Goal: Answer question/provide support

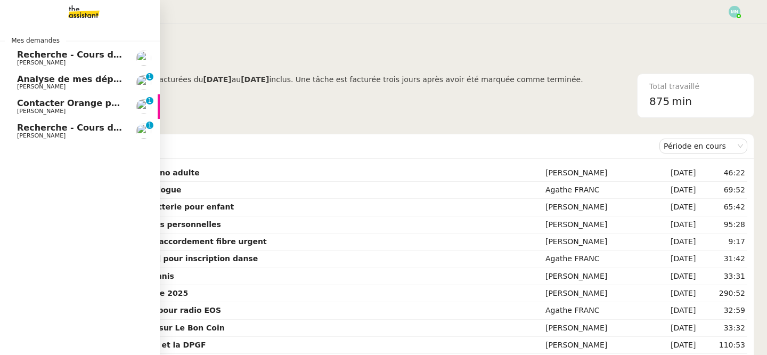
click at [61, 91] on link "Analyse de mes dépenses personnelles [PERSON_NAME] DEJAR 0 1 2 3 4 5 6 7 8 9" at bounding box center [80, 82] width 160 height 25
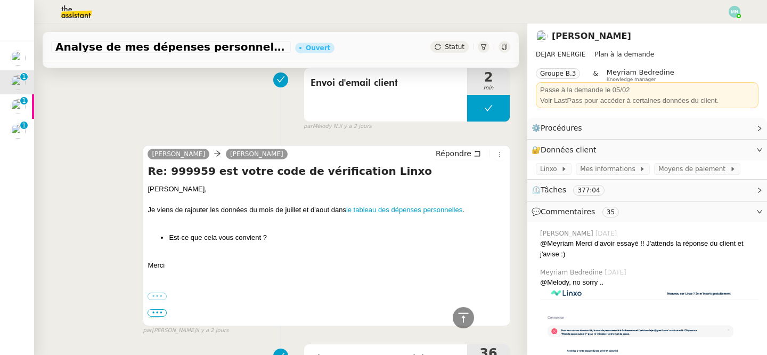
scroll to position [216, 0]
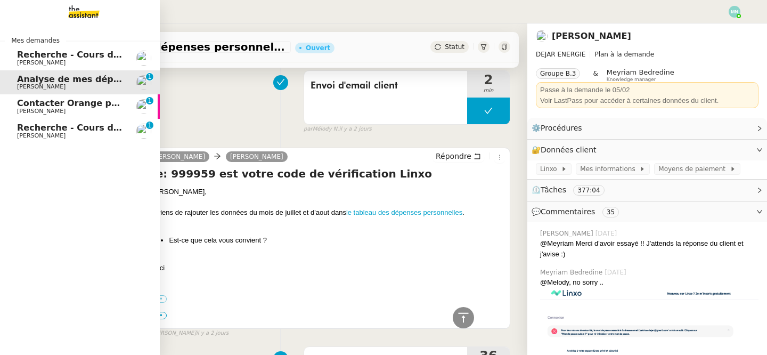
click at [52, 107] on span "Contacter Orange pour raccordement fibre urgent" at bounding box center [137, 103] width 241 height 10
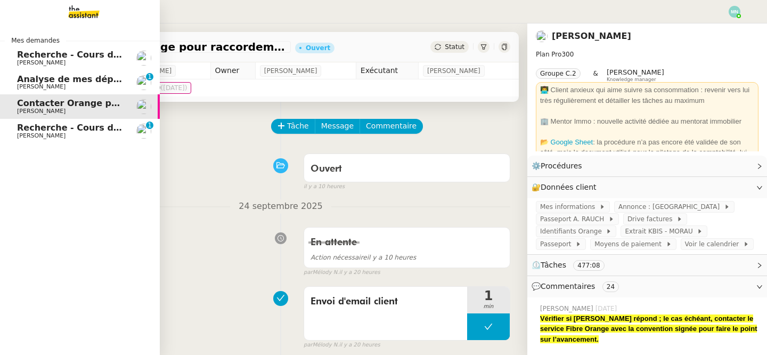
click at [27, 131] on span "Recherche - Cours de tennis" at bounding box center [84, 128] width 135 height 10
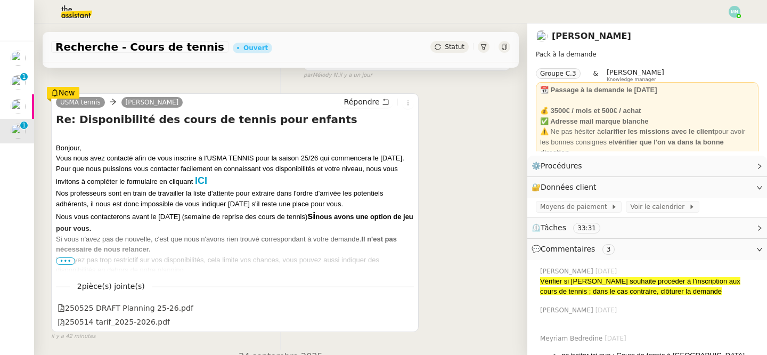
scroll to position [233, 0]
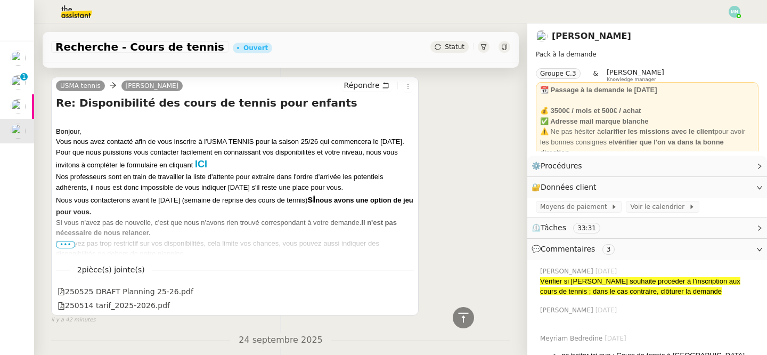
click at [66, 242] on span "•••" at bounding box center [65, 244] width 19 height 7
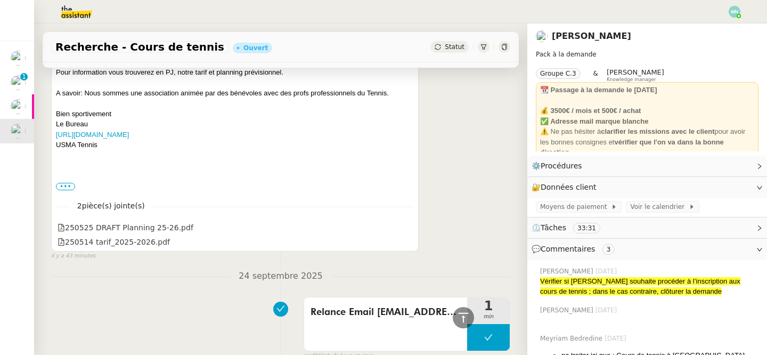
scroll to position [272, 0]
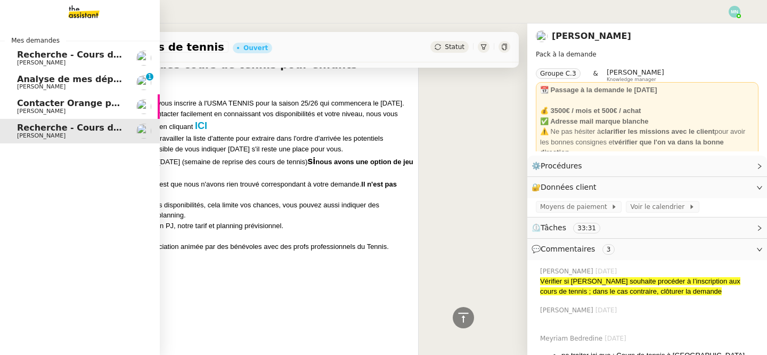
click at [20, 62] on span "[PERSON_NAME]" at bounding box center [41, 62] width 48 height 7
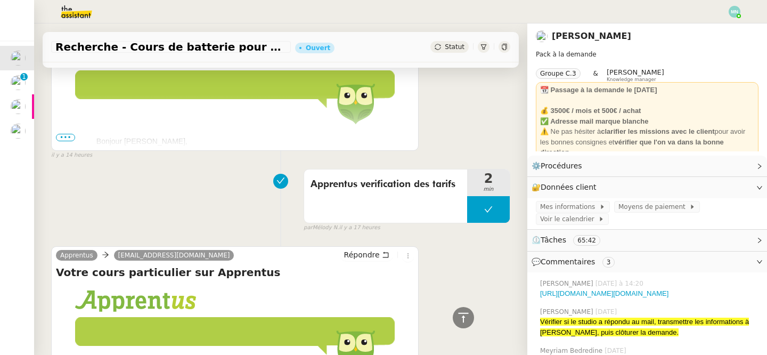
scroll to position [230, 0]
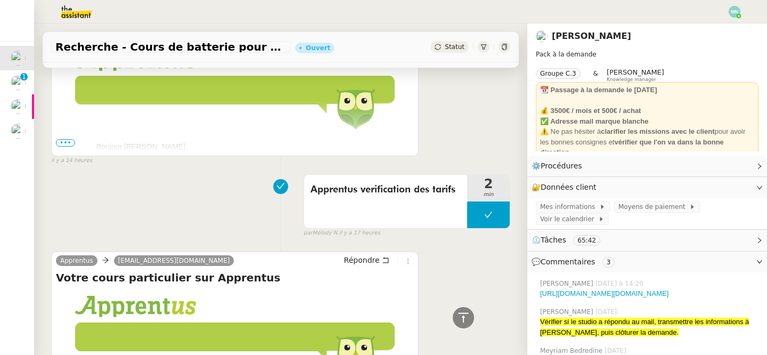
click at [65, 143] on span "•••" at bounding box center [65, 142] width 19 height 7
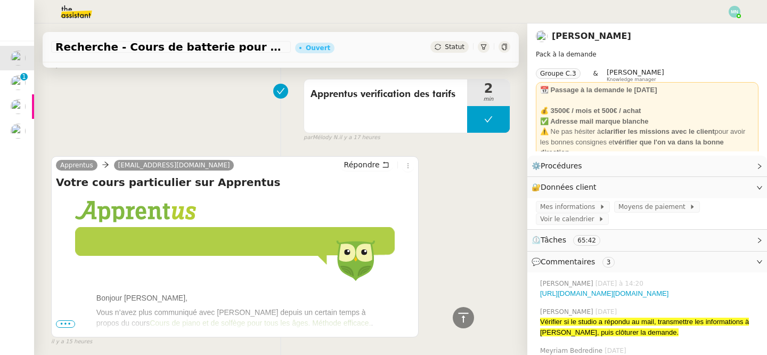
scroll to position [810, 0]
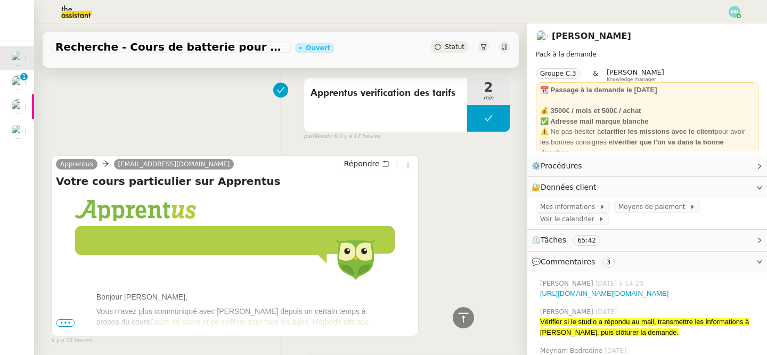
click at [69, 319] on span "•••" at bounding box center [65, 322] width 19 height 7
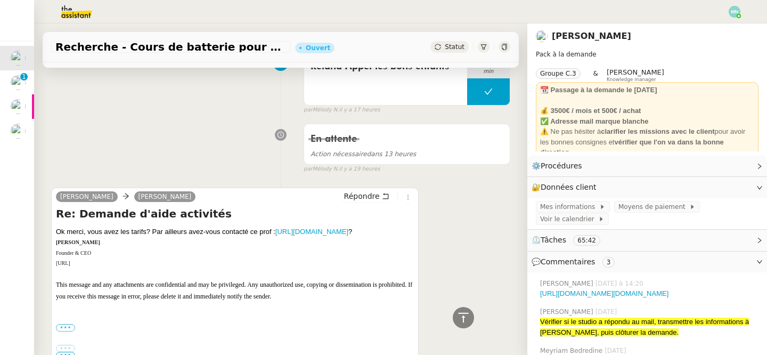
scroll to position [1391, 0]
drag, startPoint x: 56, startPoint y: 193, endPoint x: 295, endPoint y: 194, distance: 238.7
click at [295, 226] on div "Ok merci, vous avez les tarifs? Par ailleurs avez-vous contacté ce prof : [URL]…" at bounding box center [235, 289] width 358 height 127
copy div "Ok merci, vous avez les tarifs? Par ailleurs avez-vous contacté ce prof"
click at [376, 190] on span "Répondre" at bounding box center [362, 195] width 36 height 11
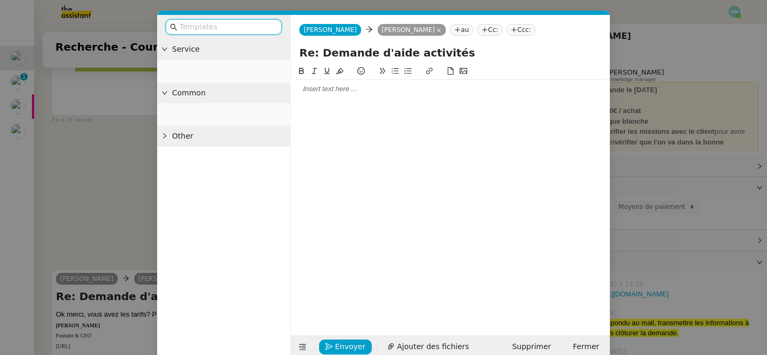
scroll to position [1501, 0]
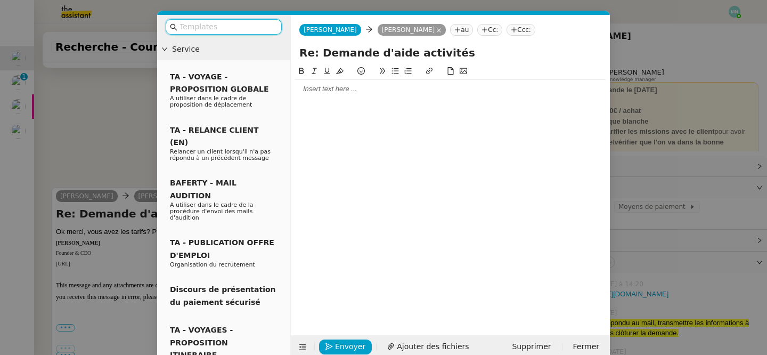
click at [90, 96] on nz-modal-container "Service TA - VOYAGE - PROPOSITION GLOBALE A utiliser dans le cadre de propositi…" at bounding box center [383, 177] width 767 height 355
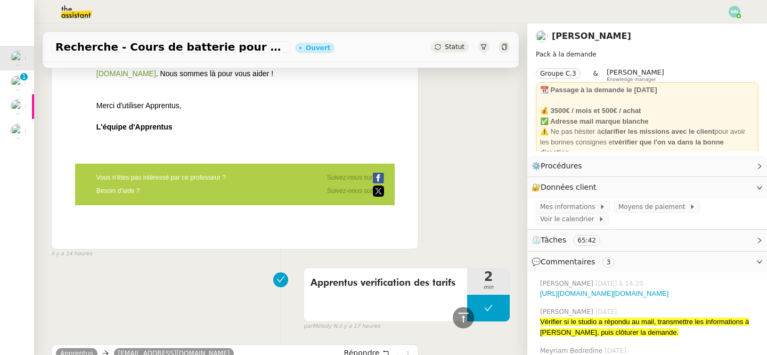
scroll to position [0, 0]
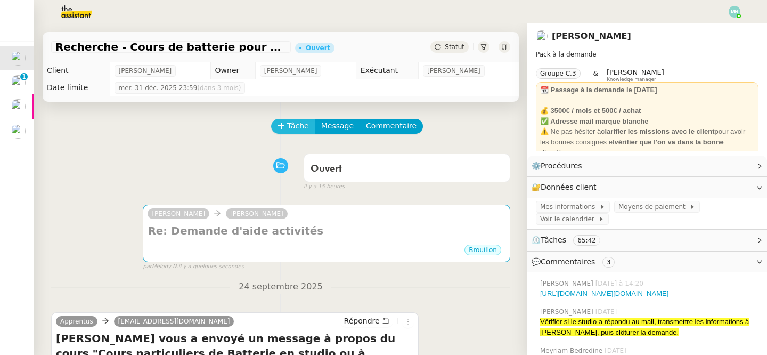
click at [292, 128] on span "Tâche" at bounding box center [298, 126] width 22 height 12
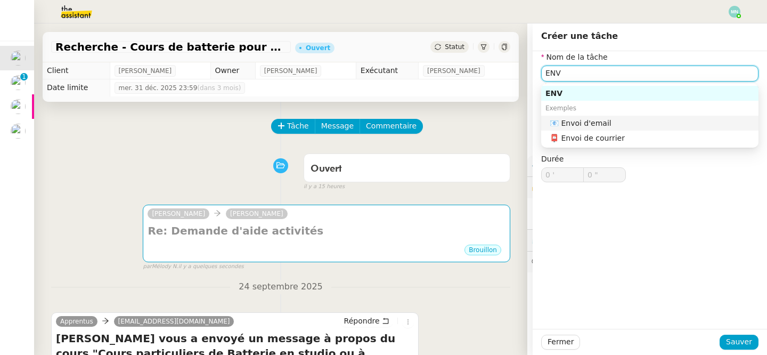
click at [641, 124] on div "📧 Envoi d'email" at bounding box center [652, 123] width 205 height 10
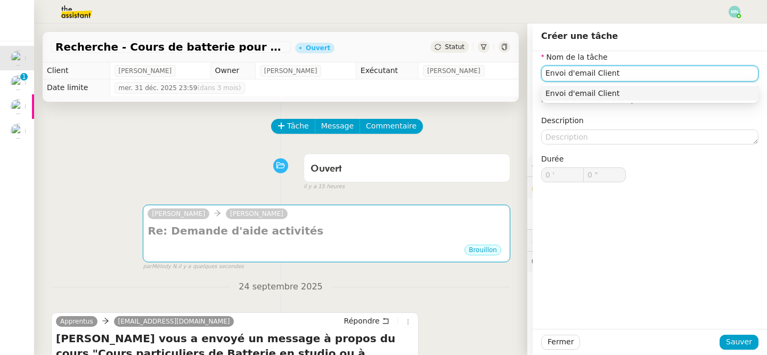
click at [619, 94] on div "Envoi d'email Client" at bounding box center [650, 93] width 209 height 10
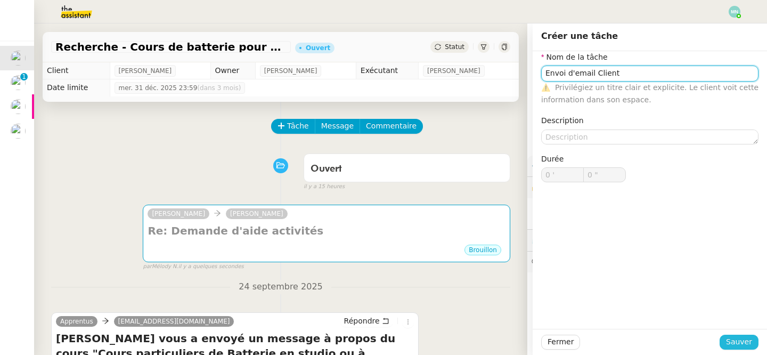
type input "Envoi d'email Client"
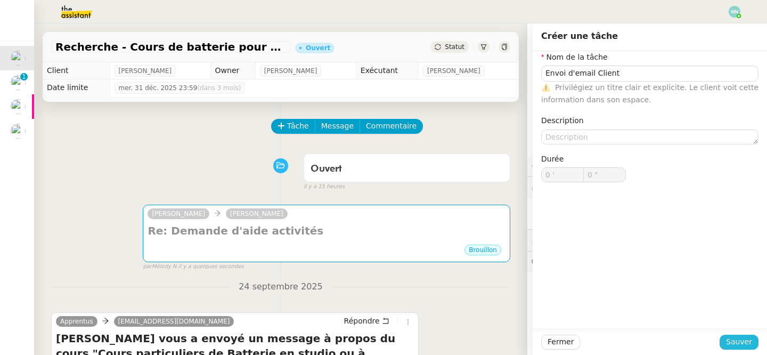
click at [740, 344] on span "Sauver" at bounding box center [739, 342] width 26 height 12
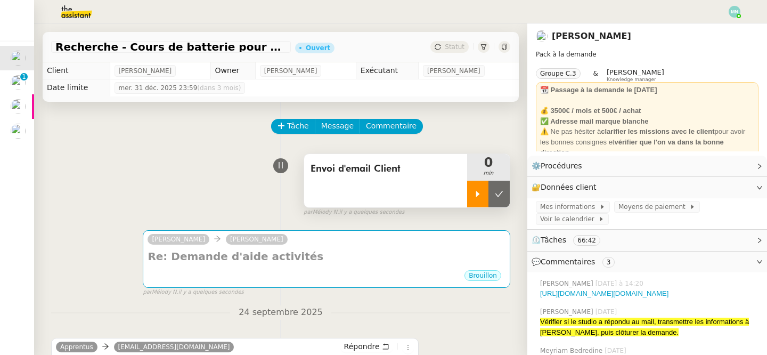
click at [471, 198] on div at bounding box center [477, 194] width 21 height 27
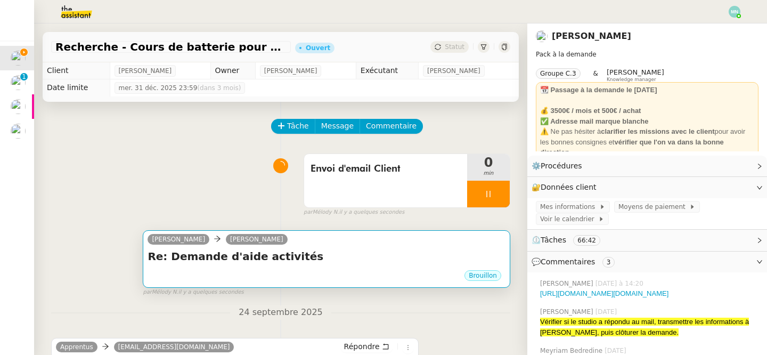
click at [397, 248] on div "[PERSON_NAME] [PERSON_NAME]" at bounding box center [327, 241] width 358 height 16
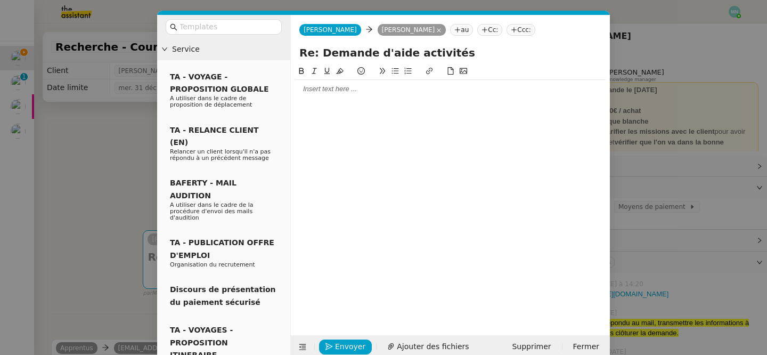
click at [326, 86] on div at bounding box center [450, 89] width 311 height 10
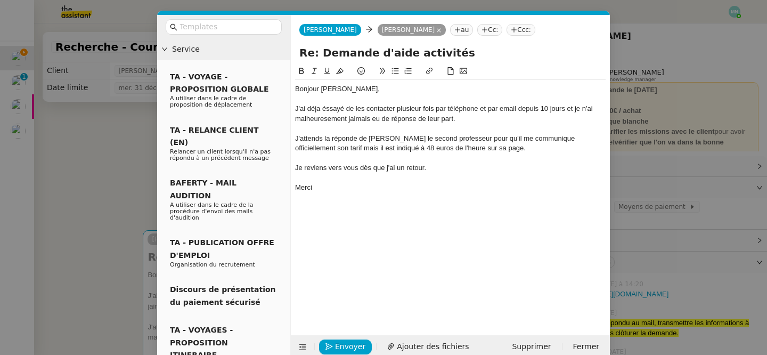
drag, startPoint x: 322, startPoint y: 186, endPoint x: 295, endPoint y: 71, distance: 118.2
click at [295, 71] on div "Bonjour [PERSON_NAME], J'ai déja éssayé de les contacter plusieur fois par télé…" at bounding box center [450, 131] width 311 height 132
copy div "Bonjour [PERSON_NAME], J'ai déja éssayé de les contacter plusieur fois par télé…"
click at [378, 186] on div "Merci" at bounding box center [450, 188] width 311 height 10
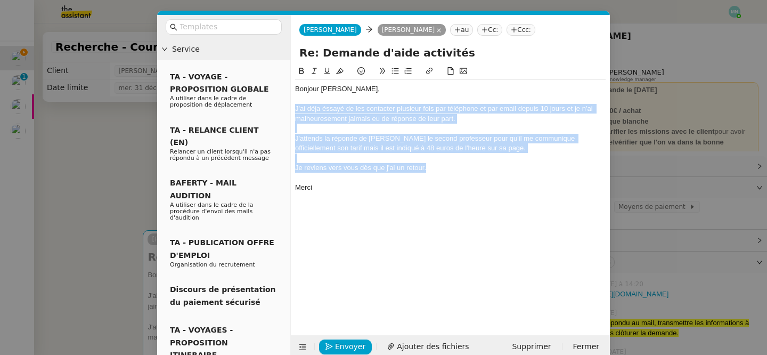
drag, startPoint x: 441, startPoint y: 169, endPoint x: 291, endPoint y: 110, distance: 161.0
click at [291, 110] on nz-spin "Bonjour [PERSON_NAME], J'ai déja éssayé de les contacter plusieur fois par télé…" at bounding box center [450, 194] width 319 height 258
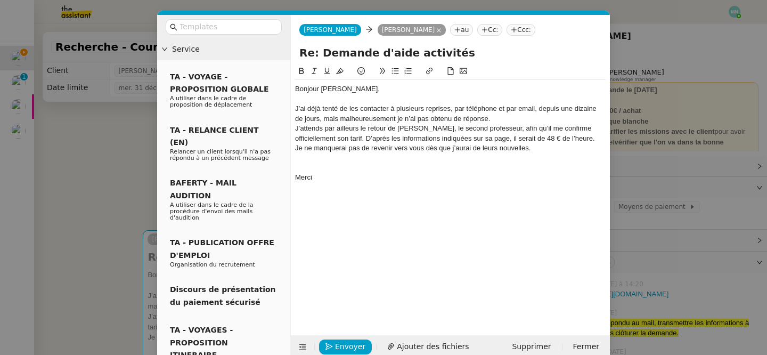
click at [513, 117] on div "J’ai déjà tenté de les contacter à plusieurs reprises, par téléphone et par ema…" at bounding box center [450, 114] width 311 height 20
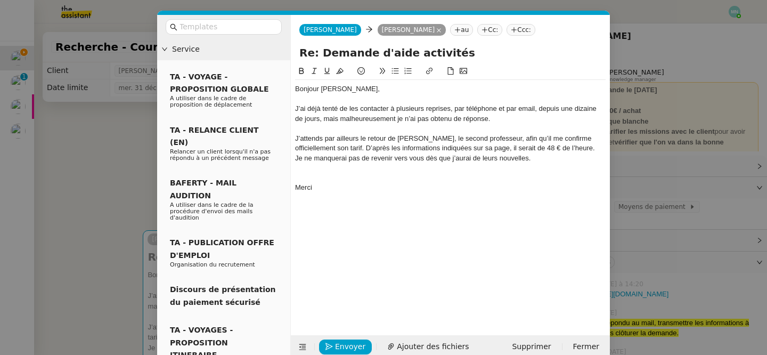
click at [567, 148] on div "J’attends par ailleurs le retour de [PERSON_NAME], le second professeur, afin q…" at bounding box center [450, 144] width 311 height 20
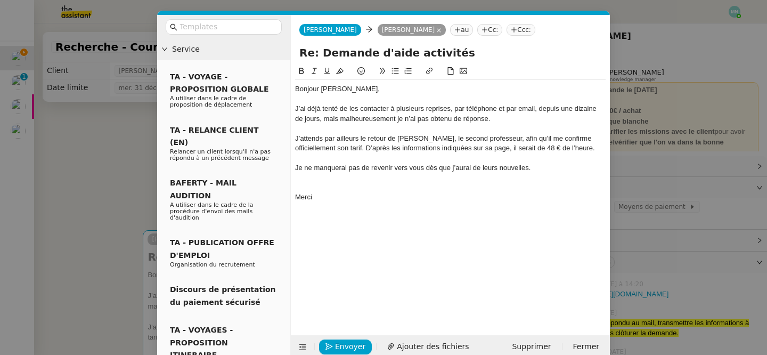
click at [303, 194] on div "Merci" at bounding box center [450, 197] width 311 height 10
click at [304, 189] on div at bounding box center [450, 188] width 311 height 10
click at [56, 185] on nz-modal-container "Service TA - VOYAGE - PROPOSITION GLOBALE A utiliser dans le cadre de propositi…" at bounding box center [383, 177] width 767 height 355
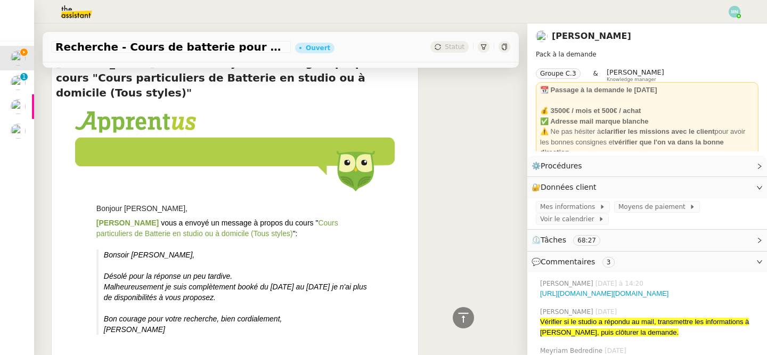
scroll to position [408, 0]
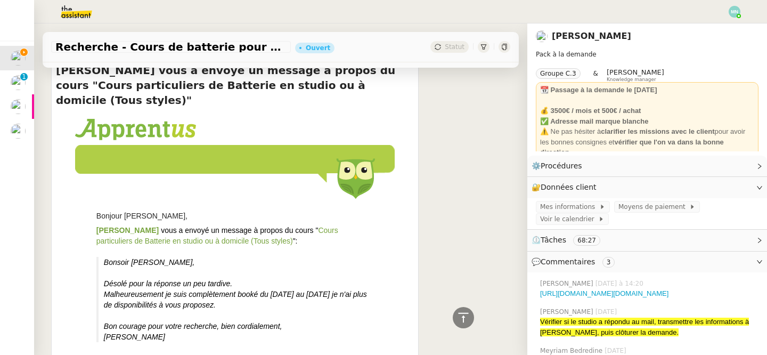
click at [147, 123] on img at bounding box center [135, 129] width 121 height 21
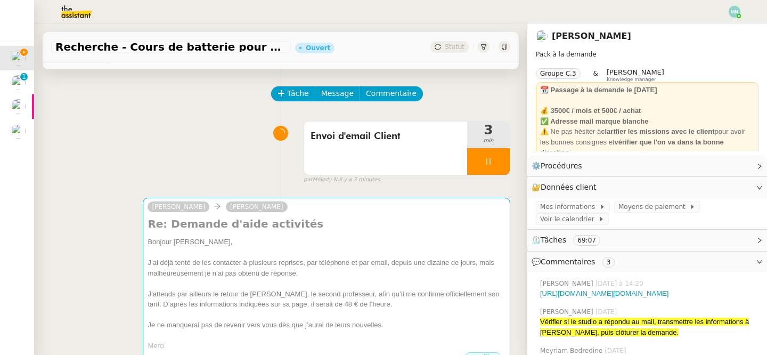
scroll to position [0, 0]
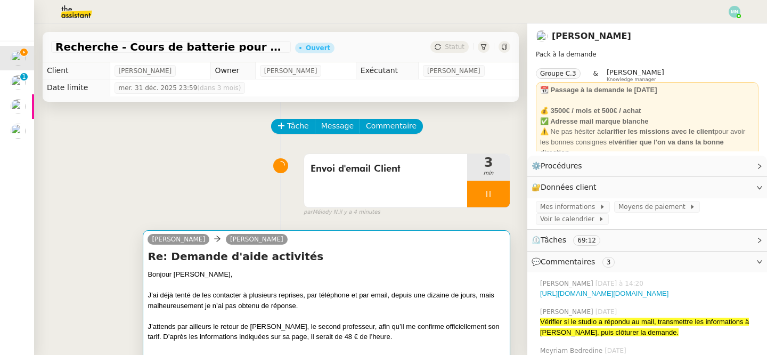
click at [409, 253] on h4 "Re: Demande d'aide activités" at bounding box center [327, 256] width 358 height 15
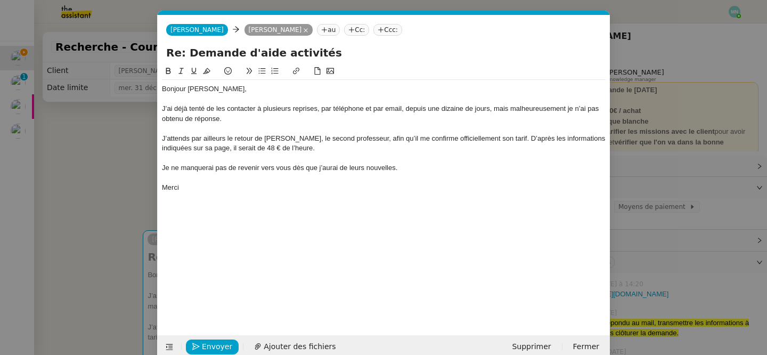
scroll to position [0, 22]
click at [96, 171] on nz-modal-container "Service TA - VOYAGE - PROPOSITION GLOBALE A utiliser dans le cadre de propositi…" at bounding box center [383, 177] width 767 height 355
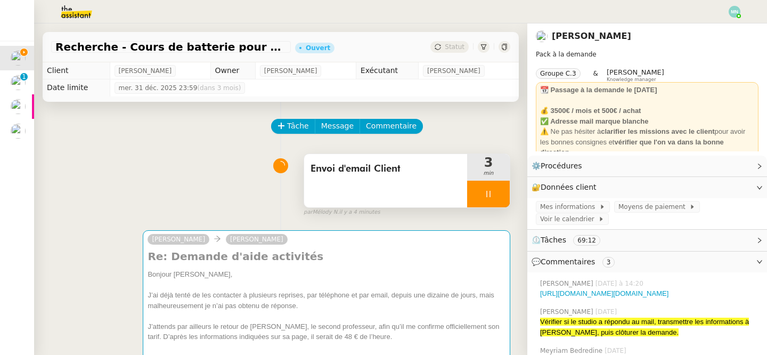
click at [479, 198] on div at bounding box center [488, 194] width 43 height 27
click at [498, 198] on icon at bounding box center [499, 194] width 9 height 9
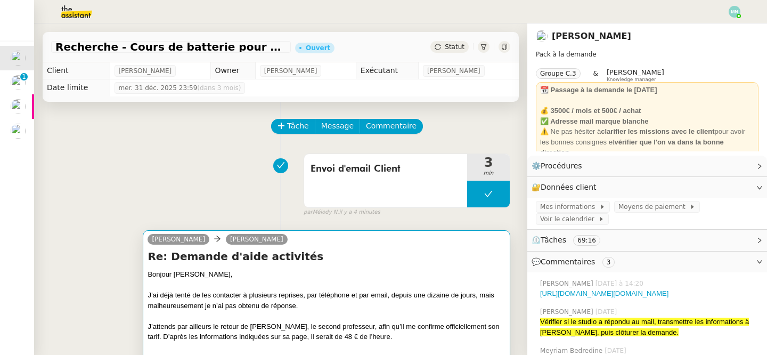
click at [403, 283] on div at bounding box center [327, 285] width 358 height 11
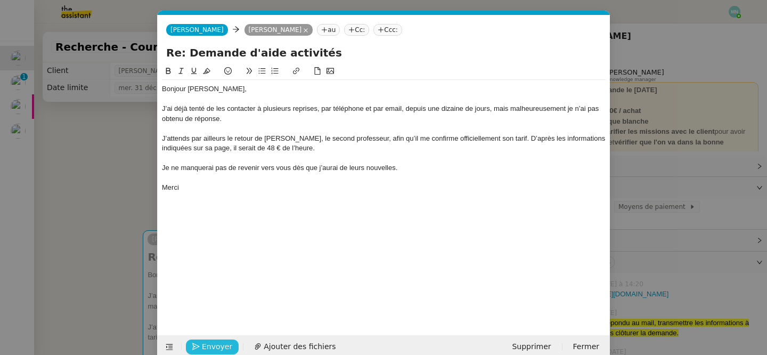
click at [213, 351] on span "Envoyer" at bounding box center [217, 346] width 30 height 12
click at [213, 351] on span "Confirmer l'envoi" at bounding box center [234, 346] width 64 height 12
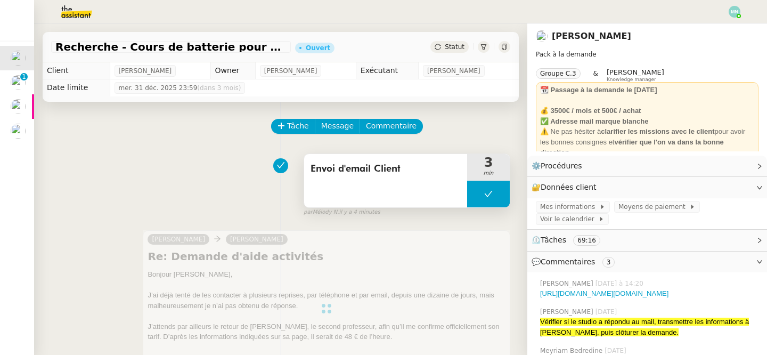
click at [477, 193] on button at bounding box center [488, 194] width 43 height 27
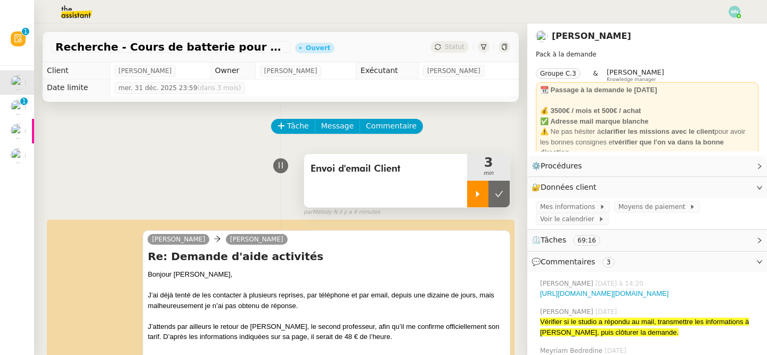
click at [477, 194] on icon at bounding box center [478, 194] width 4 height 6
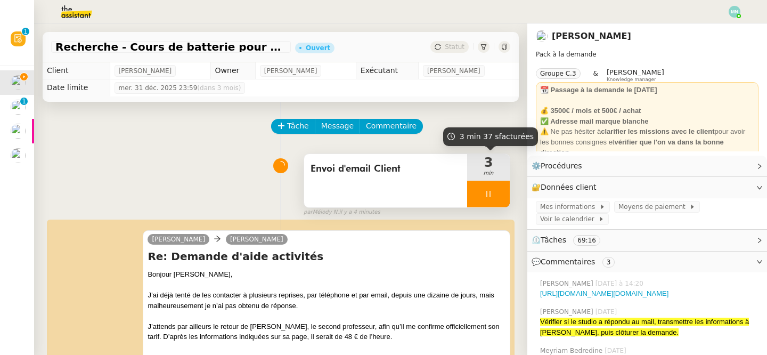
click at [483, 183] on div at bounding box center [488, 194] width 43 height 27
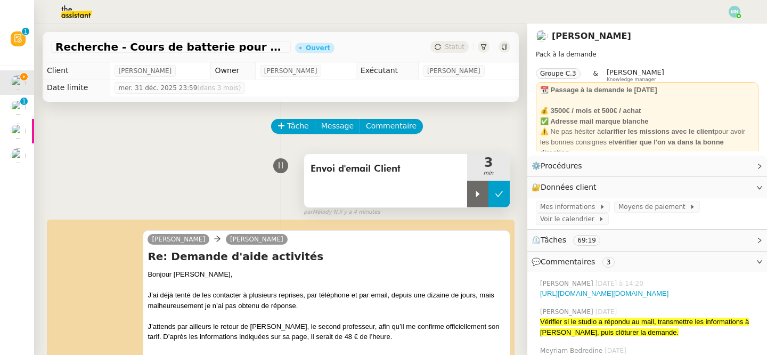
click at [501, 190] on icon at bounding box center [499, 194] width 9 height 9
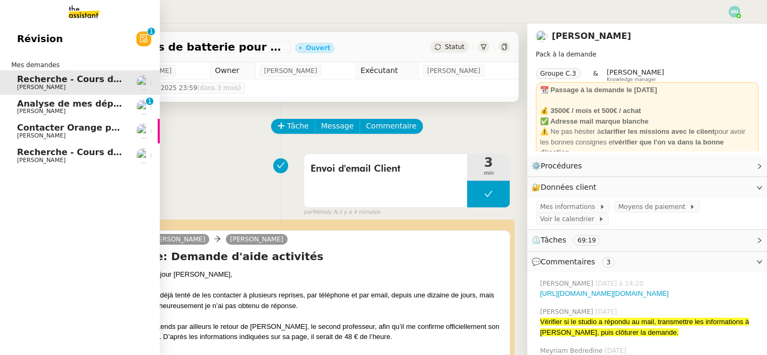
click at [54, 105] on span "Analyse de mes dépenses personnelles" at bounding box center [111, 104] width 189 height 10
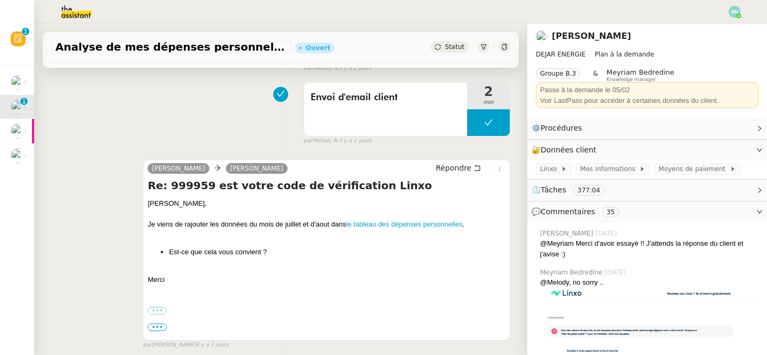
scroll to position [203, 0]
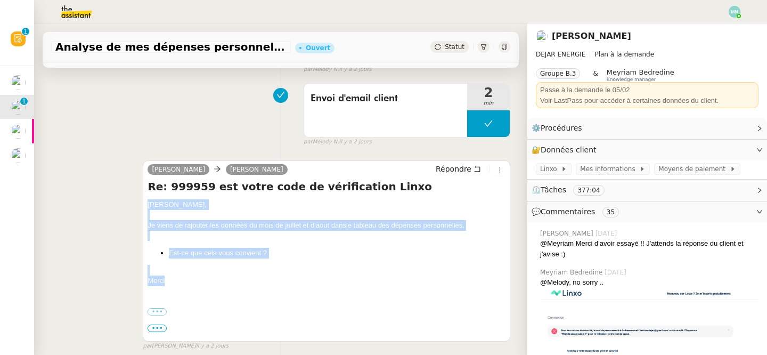
drag, startPoint x: 174, startPoint y: 278, endPoint x: 143, endPoint y: 206, distance: 78.1
click at [143, 206] on div "[PERSON_NAME] DEJAR Répondre Re: 999959 est votre code de vérification Linxo [P…" at bounding box center [327, 250] width 368 height 181
copy div "[PERSON_NAME], Je viens de rajouter les données du mois de juillet et d'aout da…"
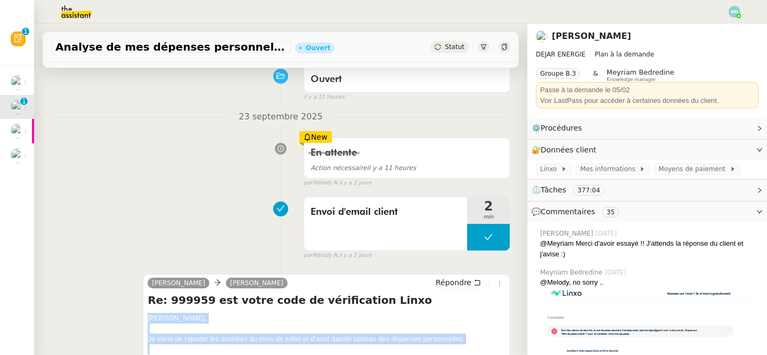
scroll to position [0, 0]
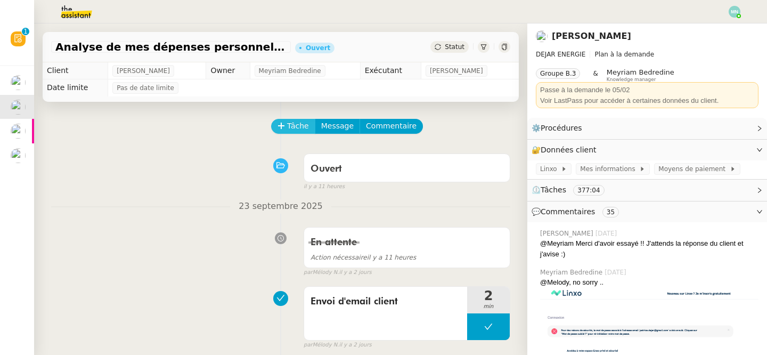
click at [294, 125] on span "Tâche" at bounding box center [298, 126] width 22 height 12
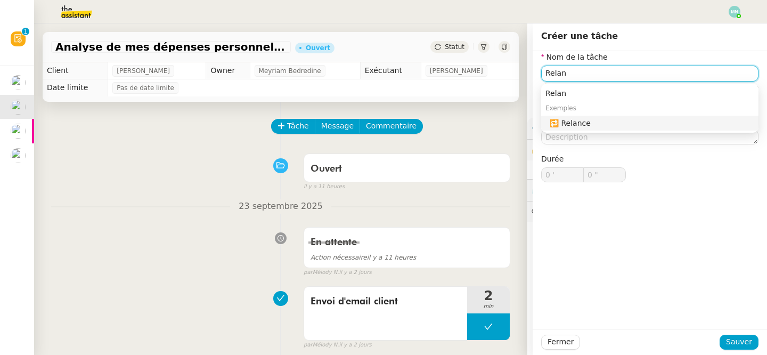
click at [606, 123] on div "🔁 Relance" at bounding box center [652, 123] width 205 height 10
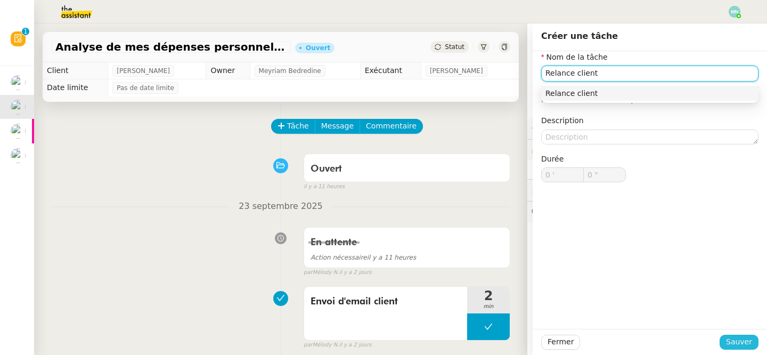
type input "Relance client"
click at [743, 348] on button "Sauver" at bounding box center [739, 342] width 39 height 15
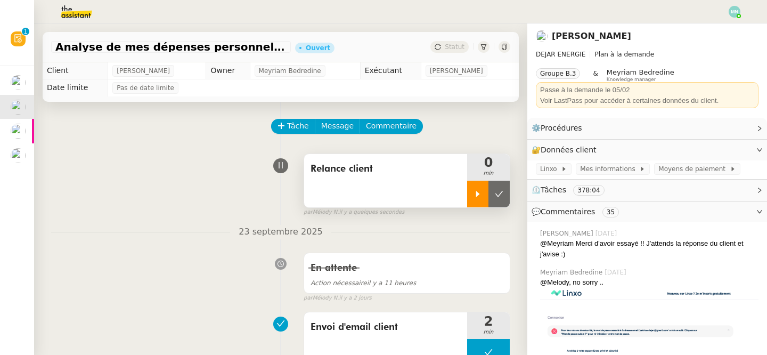
click at [469, 194] on div at bounding box center [477, 194] width 21 height 27
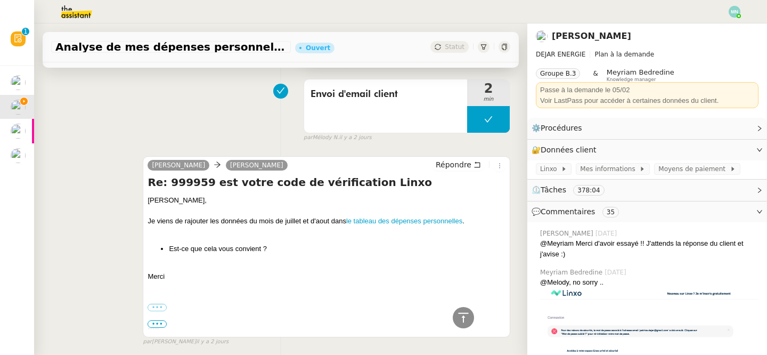
scroll to position [220, 0]
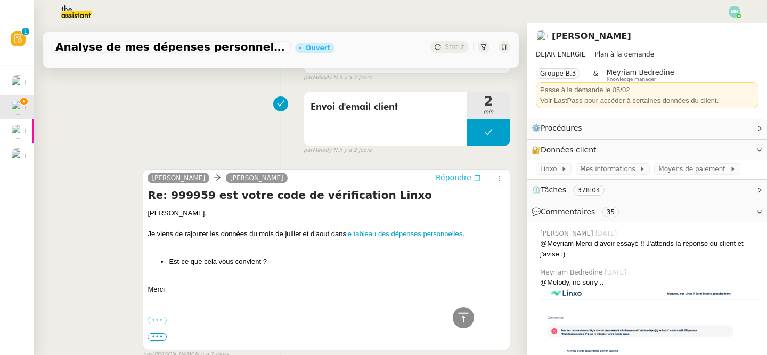
click at [466, 176] on span "Répondre" at bounding box center [454, 177] width 36 height 11
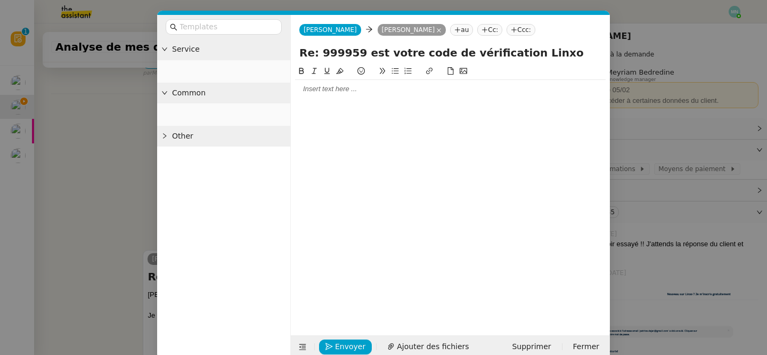
scroll to position [301, 0]
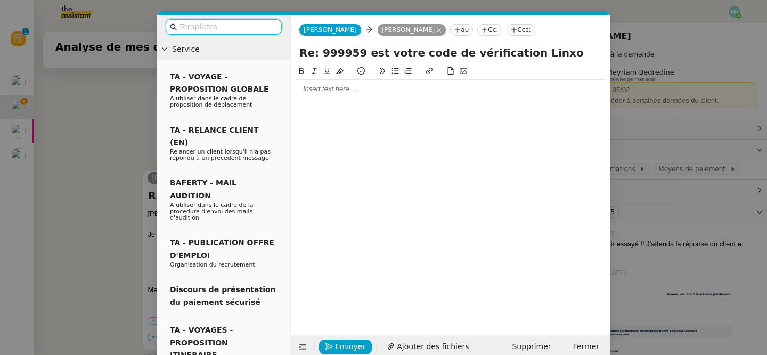
click at [230, 28] on input "text" at bounding box center [228, 27] width 96 height 12
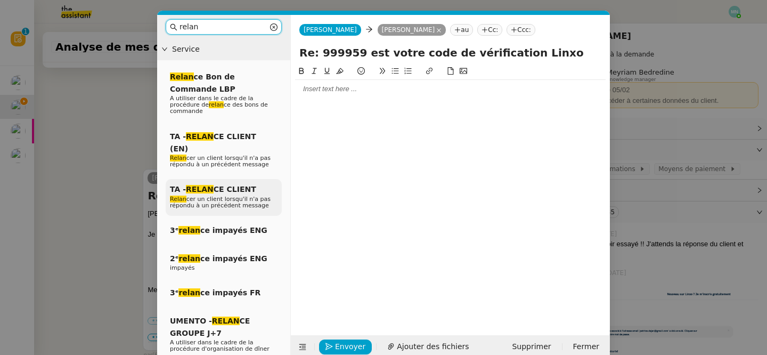
type input "relan"
click at [229, 185] on span "TA - RELAN CE CLIENT" at bounding box center [213, 189] width 86 height 9
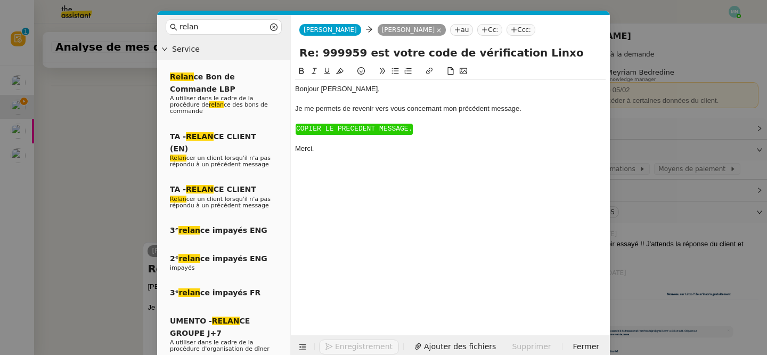
scroll to position [374, 0]
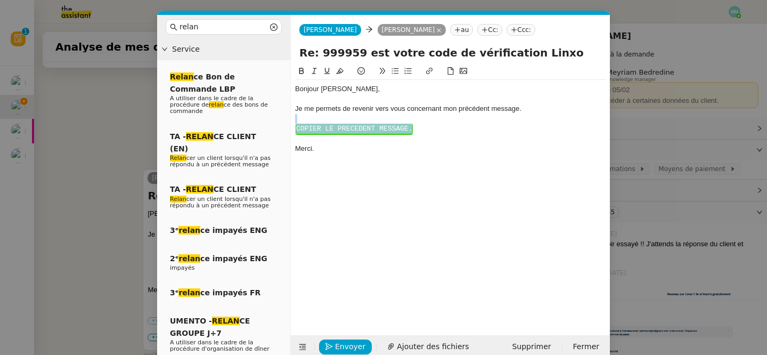
drag, startPoint x: 419, startPoint y: 139, endPoint x: 298, endPoint y: 122, distance: 122.1
click at [298, 122] on div "Bonjour ﻿[PERSON_NAME]﻿, Je me permets de revenir vers vous concernant mon préc…" at bounding box center [450, 119] width 311 height 78
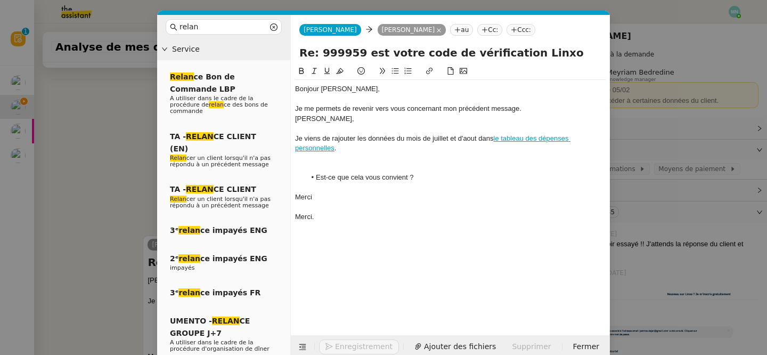
scroll to position [441, 0]
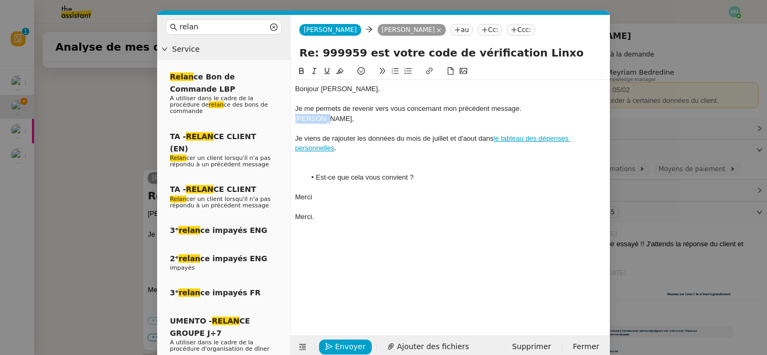
drag, startPoint x: 347, startPoint y: 121, endPoint x: 278, endPoint y: 121, distance: 69.3
click at [278, 121] on nz-layout "relan Service Relan ce Bon de Commande LBP A utiliser dans le cadre de la procé…" at bounding box center [383, 187] width 453 height 344
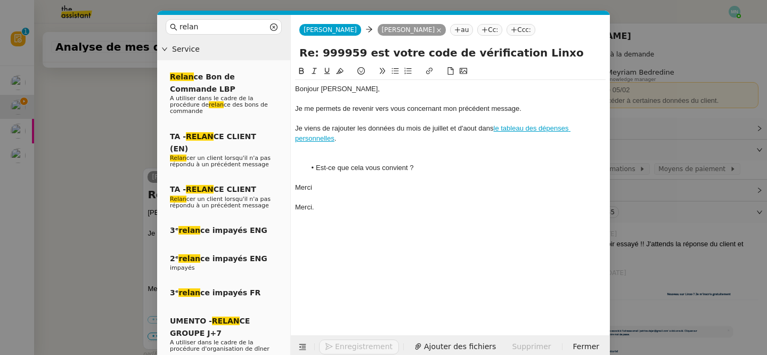
scroll to position [440, 0]
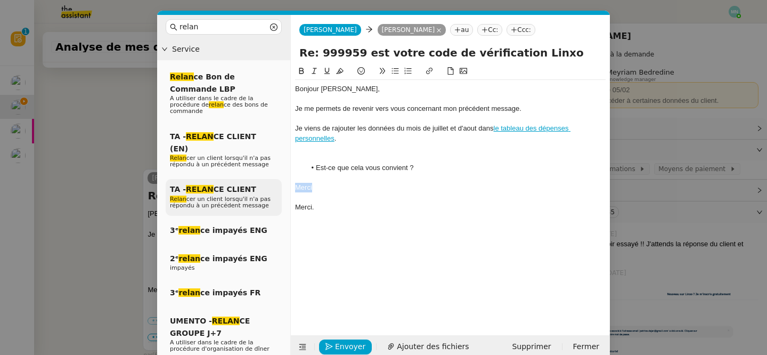
drag, startPoint x: 336, startPoint y: 189, endPoint x: 279, endPoint y: 188, distance: 57.0
click at [278, 188] on nz-layout "relan Service Relan ce Bon de Commande LBP A utiliser dans le cadre de la procé…" at bounding box center [383, 187] width 453 height 344
click at [331, 157] on div at bounding box center [450, 158] width 311 height 10
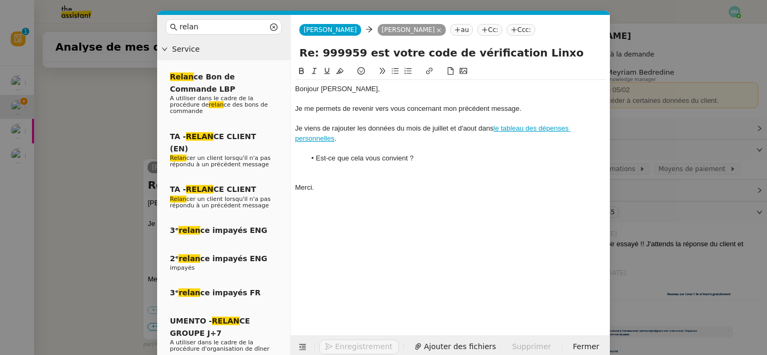
scroll to position [419, 0]
click at [329, 174] on div at bounding box center [450, 178] width 311 height 10
click at [341, 346] on span "Envoyer" at bounding box center [350, 346] width 30 height 12
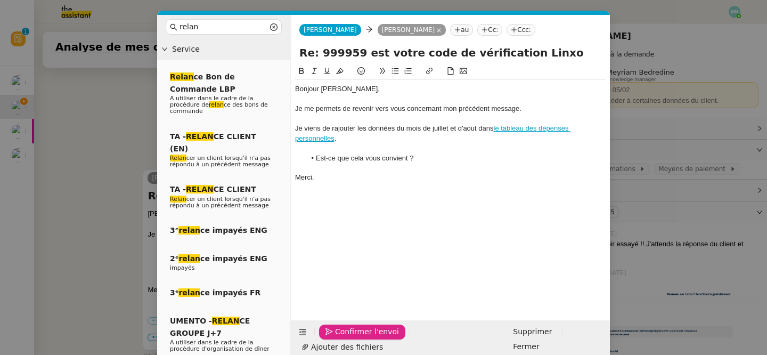
click at [341, 338] on span "Confirmer l'envoi" at bounding box center [367, 332] width 64 height 12
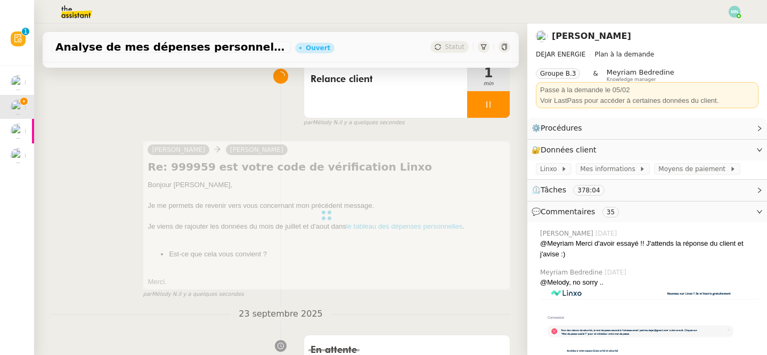
scroll to position [0, 0]
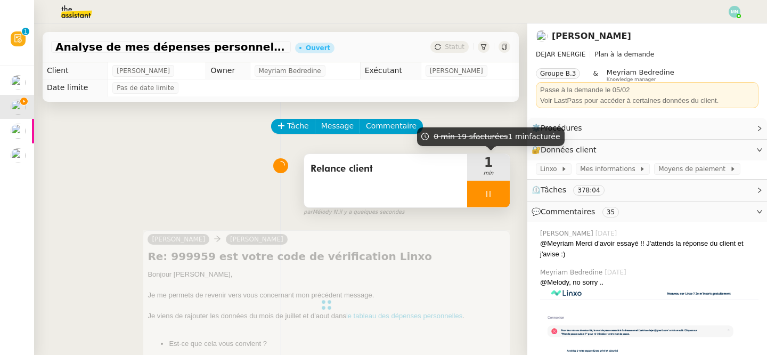
click at [477, 193] on div at bounding box center [488, 194] width 43 height 27
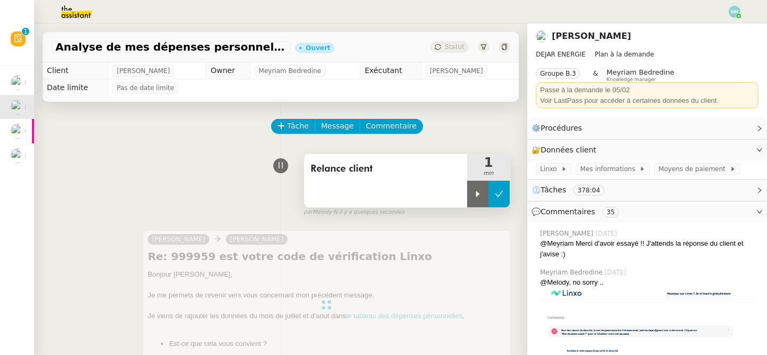
click at [491, 197] on button at bounding box center [499, 194] width 21 height 27
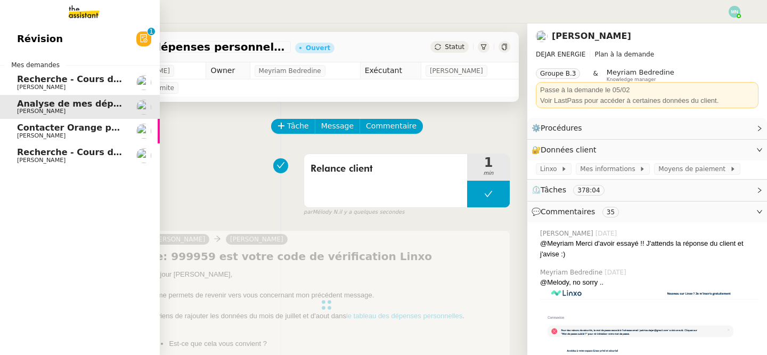
click at [27, 133] on span "[PERSON_NAME]" at bounding box center [41, 135] width 48 height 7
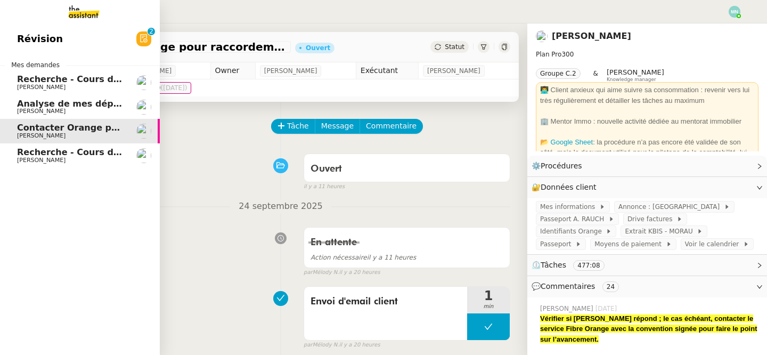
click at [26, 153] on span "Recherche - Cours de tennis" at bounding box center [84, 152] width 135 height 10
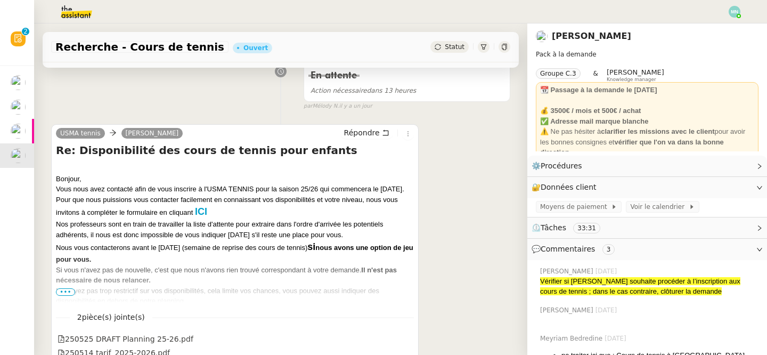
scroll to position [192, 0]
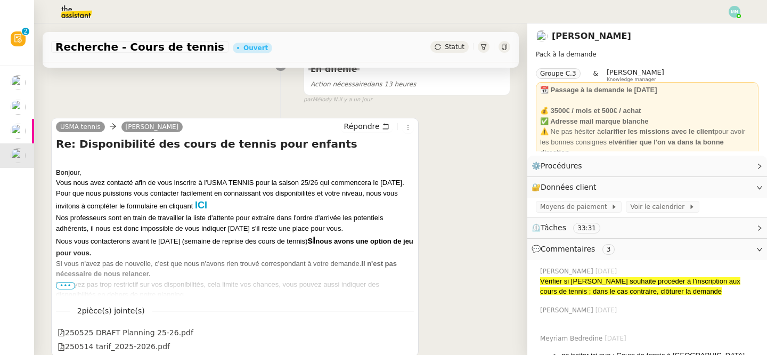
click at [70, 283] on span "•••" at bounding box center [65, 285] width 19 height 7
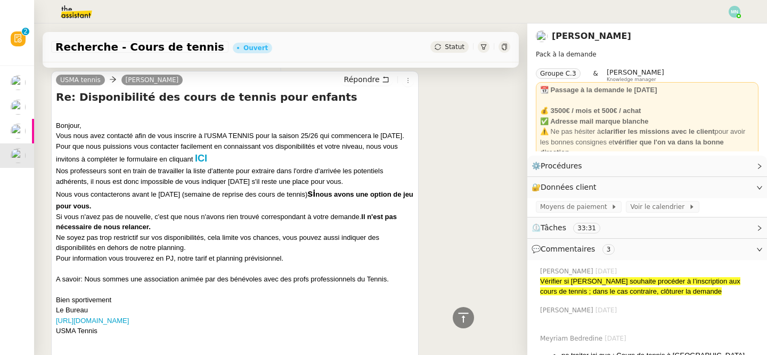
scroll to position [241, 0]
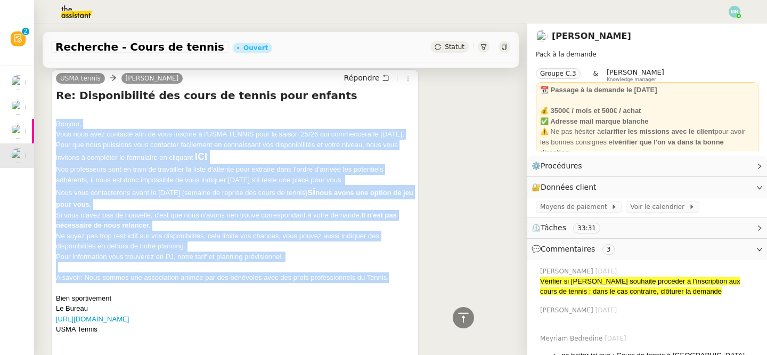
drag, startPoint x: 57, startPoint y: 123, endPoint x: 396, endPoint y: 286, distance: 375.8
click at [396, 286] on div "Bonjour, Vous nous avez contacté afin de vous inscrire à l'USMA TENNIS pour la …" at bounding box center [235, 221] width 358 height 226
copy div "Loremip, Dolo sita cons adipisci elit se doei temporin u l'ETDO MAGNAA enim ad …"
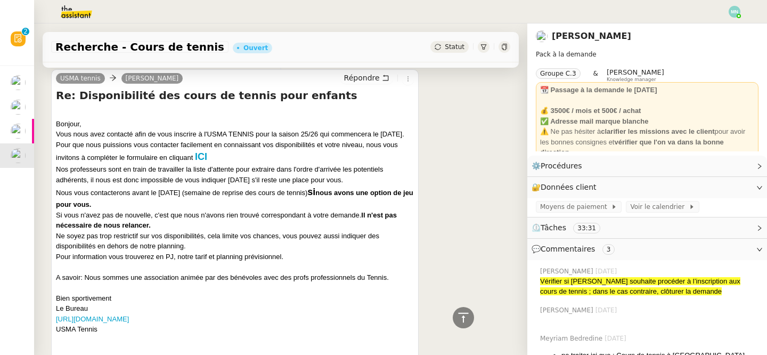
click at [270, 206] on div "Nous vous contacterons avant le [DATE] (semaine de reprise des cours de tennis)…" at bounding box center [235, 197] width 358 height 25
click at [205, 162] on font "ICI" at bounding box center [201, 156] width 12 height 11
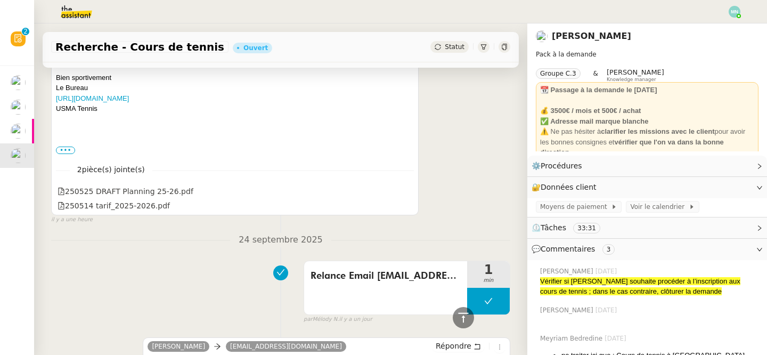
scroll to position [485, 0]
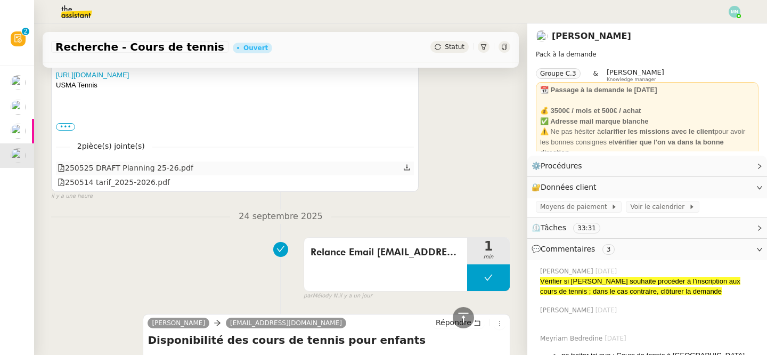
click at [198, 175] on div "250525 DRAFT Planning 25-26.pdf" at bounding box center [235, 168] width 358 height 14
click at [158, 174] on div "250525 DRAFT Planning 25-26.pdf" at bounding box center [126, 168] width 136 height 12
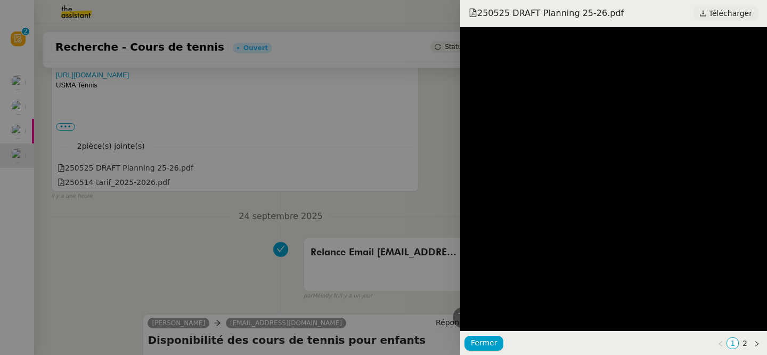
click at [721, 15] on span "Télécharger" at bounding box center [730, 13] width 43 height 14
click at [224, 211] on div at bounding box center [383, 177] width 767 height 355
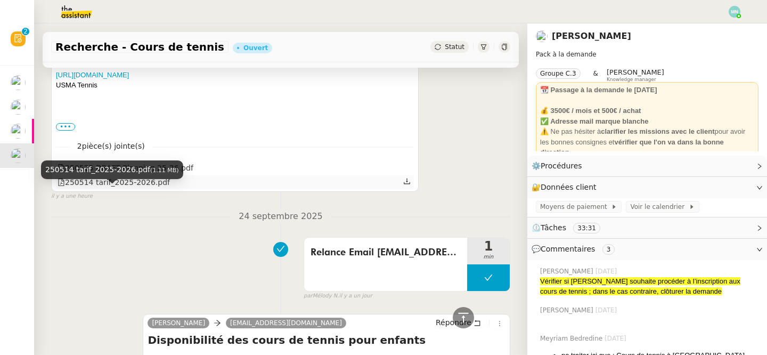
click at [143, 189] on div "250514 tarif_2025-2026.pdf" at bounding box center [114, 182] width 112 height 12
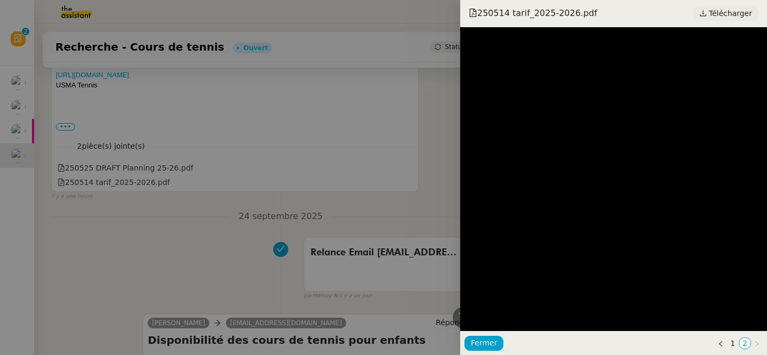
click at [729, 16] on span "Télécharger" at bounding box center [730, 13] width 43 height 14
click at [210, 116] on div at bounding box center [383, 177] width 767 height 355
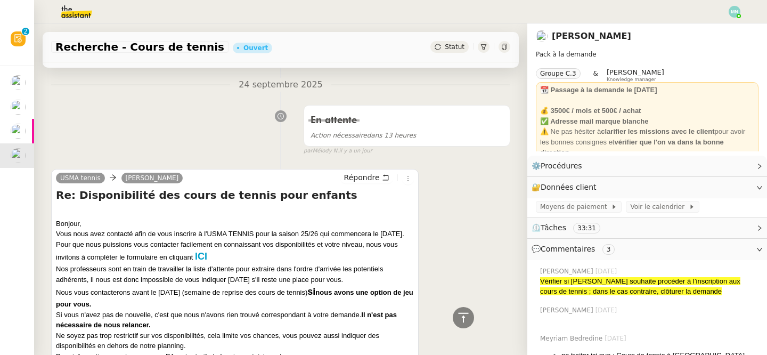
scroll to position [0, 0]
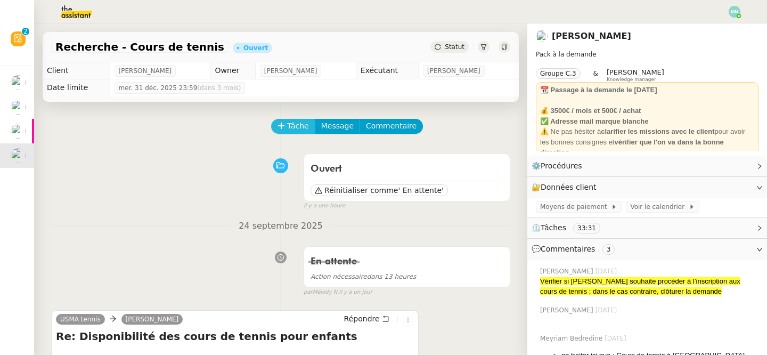
click at [293, 124] on span "Tâche" at bounding box center [298, 126] width 22 height 12
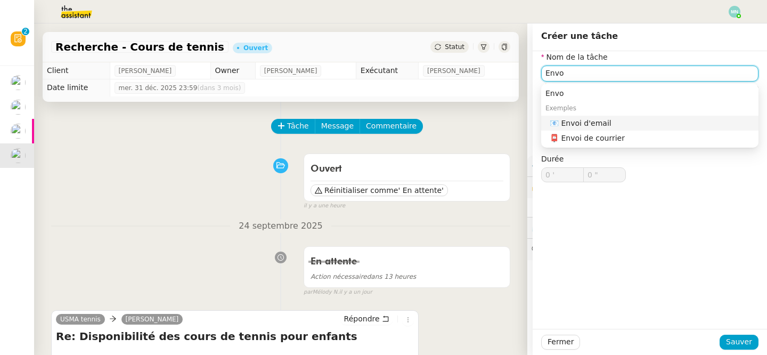
click at [616, 125] on div "📧 Envoi d'email" at bounding box center [652, 123] width 205 height 10
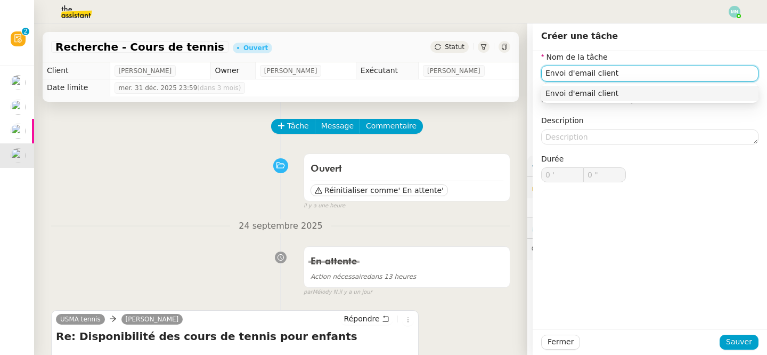
click at [662, 94] on div "Envoi d'email client" at bounding box center [650, 93] width 209 height 10
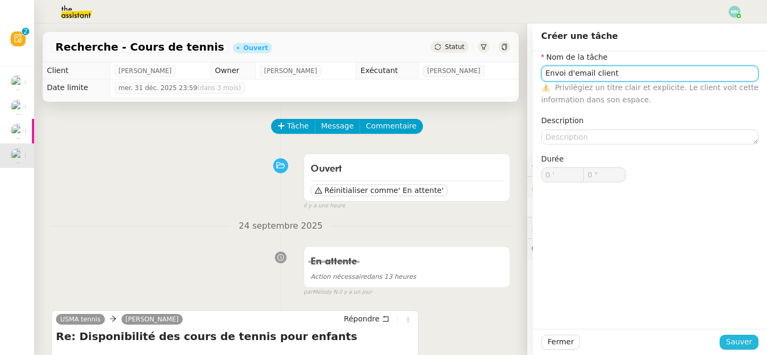
type input "Envoi d'email client"
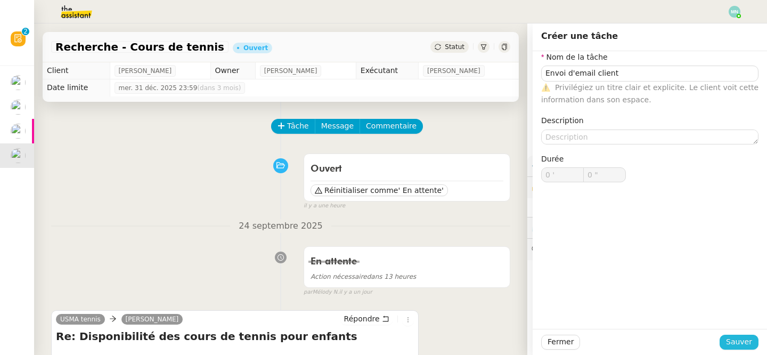
click at [747, 341] on span "Sauver" at bounding box center [739, 342] width 26 height 12
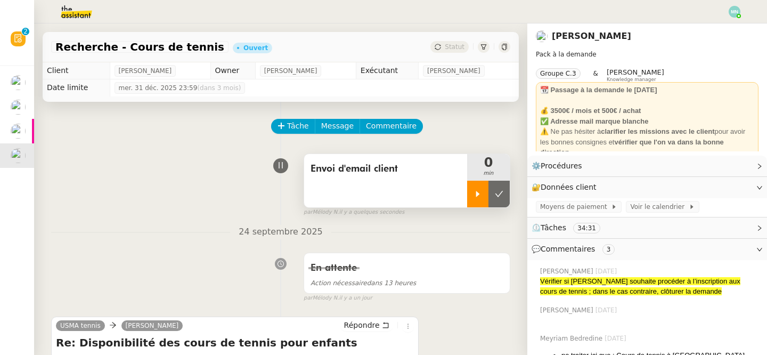
click at [472, 190] on div at bounding box center [477, 194] width 21 height 27
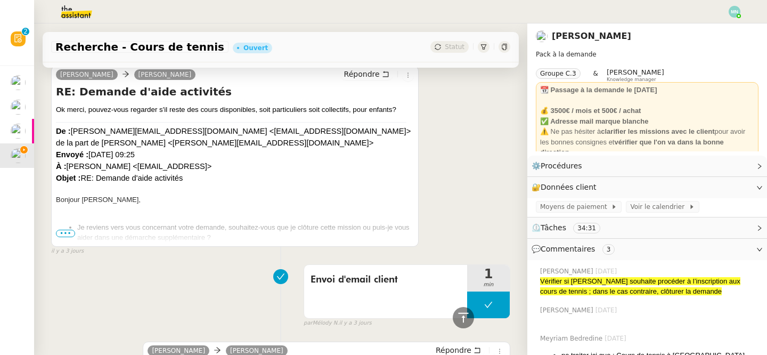
scroll to position [1189, 0]
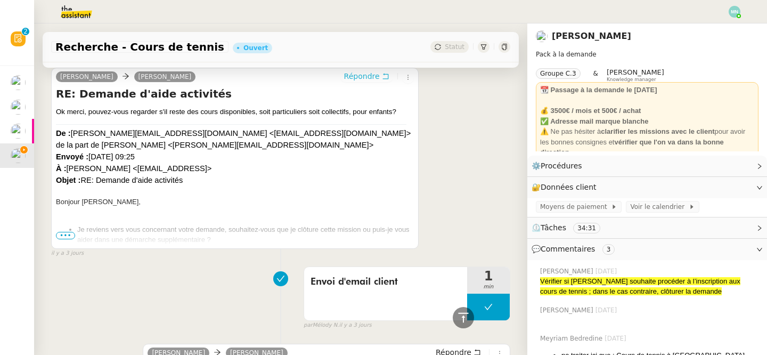
click at [372, 82] on span "Répondre" at bounding box center [362, 76] width 36 height 11
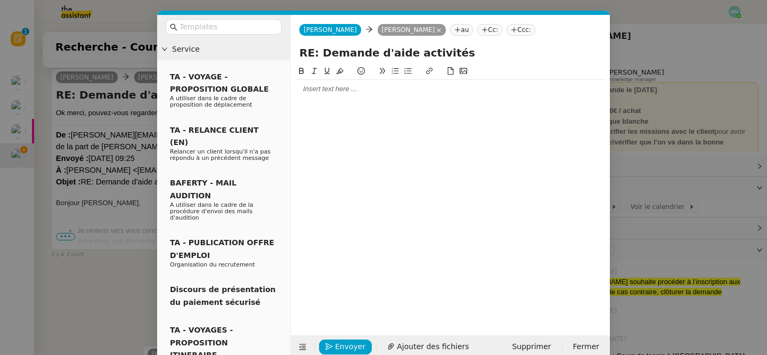
scroll to position [1271, 0]
click at [305, 87] on div at bounding box center [450, 89] width 311 height 10
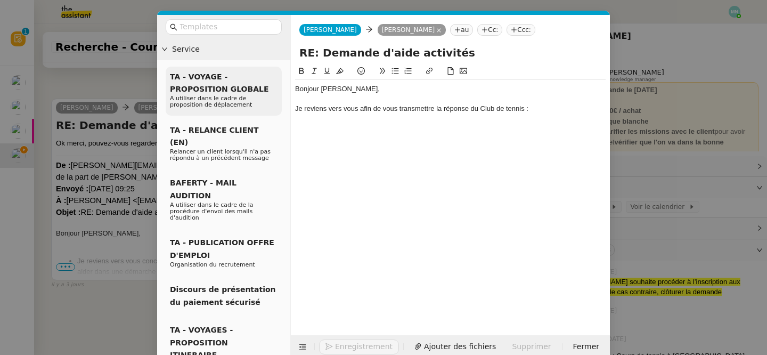
scroll to position [1333, 0]
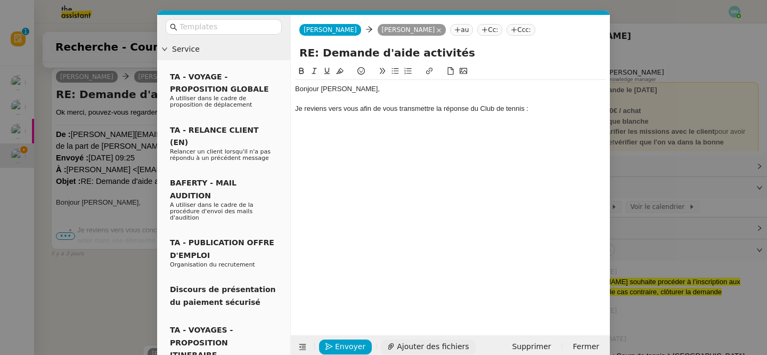
click at [436, 343] on span "Ajouter des fichiers" at bounding box center [433, 346] width 72 height 12
click at [91, 226] on nz-modal-container "Service TA - VOYAGE - PROPOSITION GLOBALE A utiliser dans le cadre de propositi…" at bounding box center [383, 177] width 767 height 355
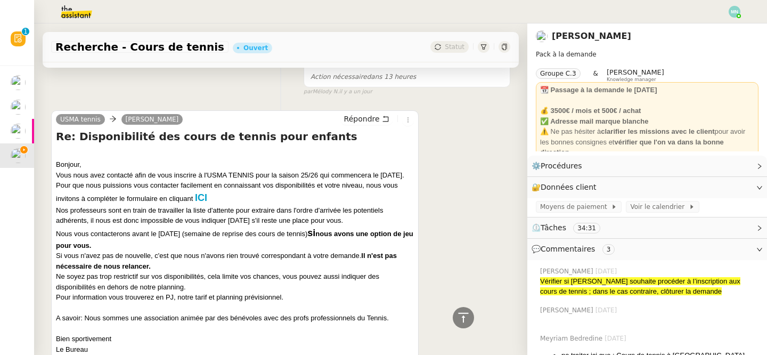
scroll to position [441, 0]
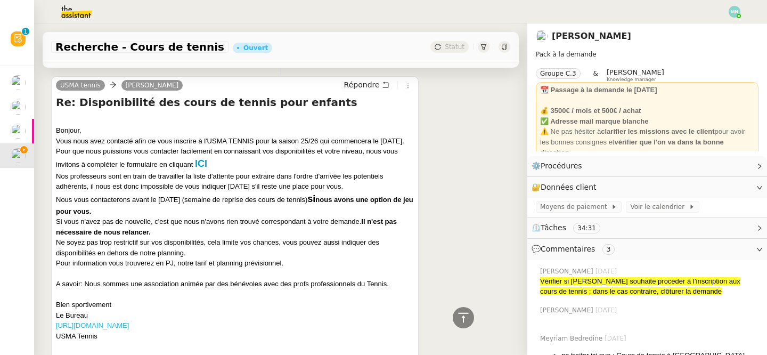
drag, startPoint x: 58, startPoint y: 130, endPoint x: 150, endPoint y: 338, distance: 227.8
click at [150, 338] on div "Bonjour, Vous nous avez contacté afin de vous inscrire à l'USMA TENNIS pour la …" at bounding box center [235, 228] width 358 height 226
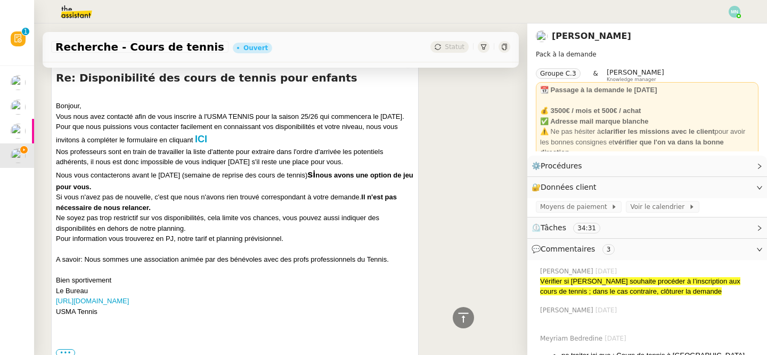
scroll to position [482, 0]
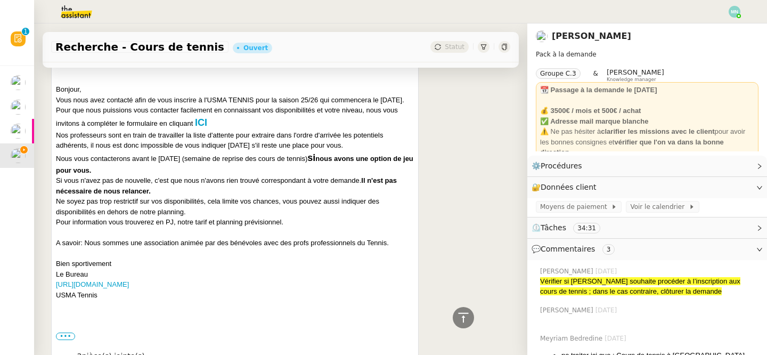
click at [142, 300] on div "USMA Tennis" at bounding box center [235, 295] width 358 height 11
drag, startPoint x: 116, startPoint y: 315, endPoint x: 51, endPoint y: 88, distance: 236.2
copy div
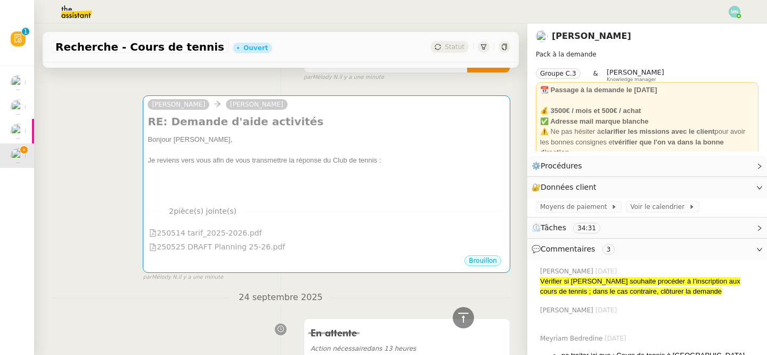
scroll to position [0, 0]
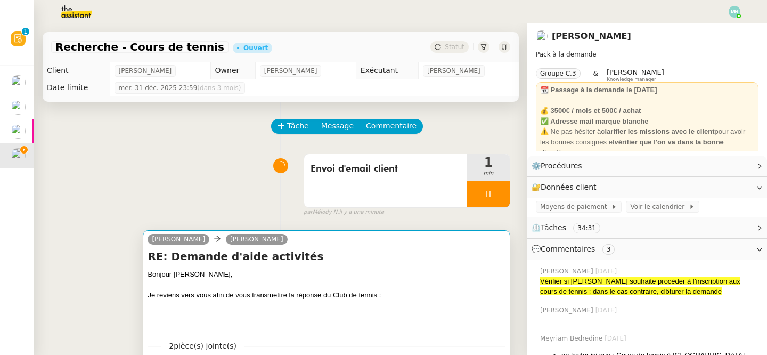
click at [276, 295] on div "Je reviens vers vous afin de vous transmettre la réponse du Club de tennis :" at bounding box center [327, 295] width 358 height 11
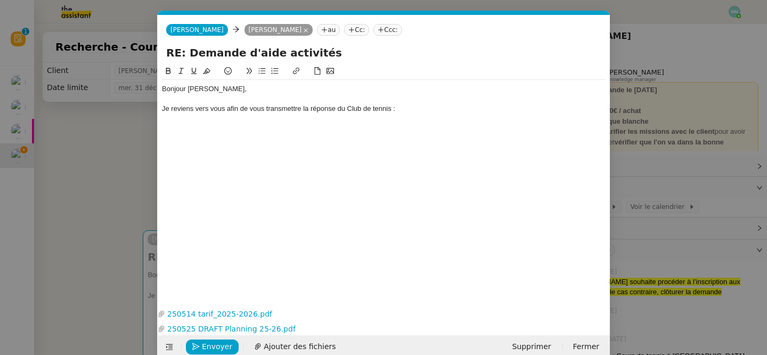
scroll to position [0, 22]
click at [433, 111] on div "Je reviens vers vous afin de vous transmettre la réponse du Club de tennis :" at bounding box center [384, 109] width 444 height 10
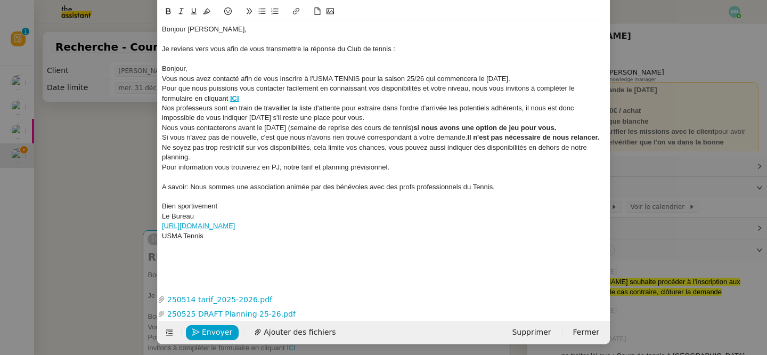
scroll to position [56, 0]
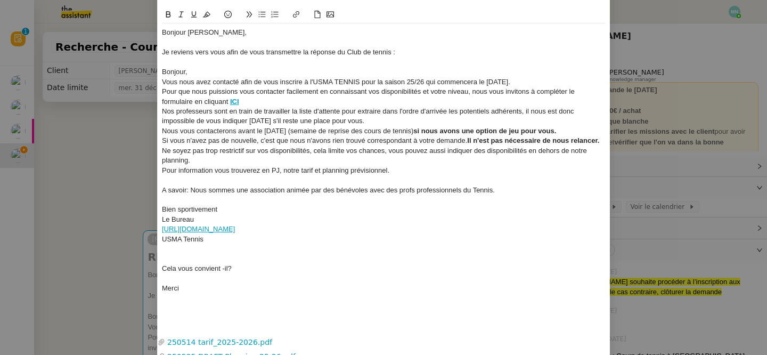
click at [167, 253] on div at bounding box center [384, 249] width 444 height 10
click at [167, 63] on div at bounding box center [384, 63] width 444 height 10
click at [165, 33] on div "Bonjour [PERSON_NAME]," at bounding box center [384, 33] width 444 height 10
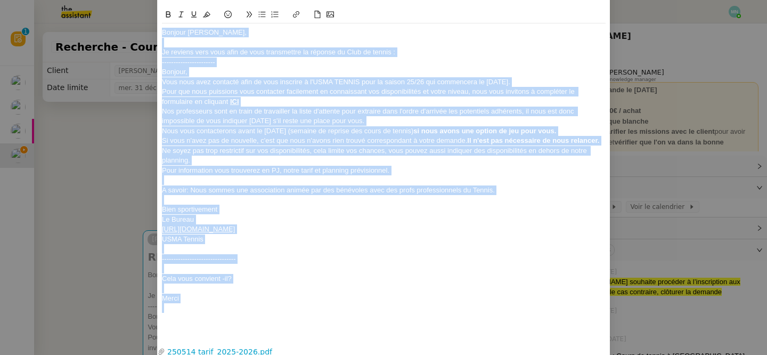
drag, startPoint x: 162, startPoint y: 31, endPoint x: 234, endPoint y: 306, distance: 284.1
click at [234, 306] on div "Bonjour [PERSON_NAME], Je reviens vers vous afin de vous transmettre la réponse…" at bounding box center [384, 175] width 444 height 304
copy div "Loremip Dolorsi, Am consect adip elit sedd ei temp incididuntu la etdolor ma Al…"
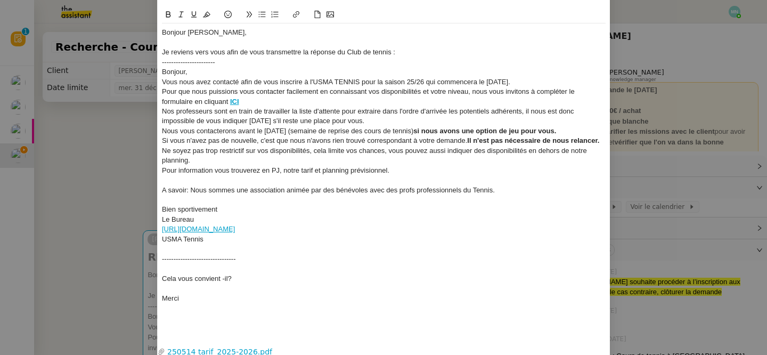
click at [350, 77] on div "Vous nous avez contacté afin de vous inscrire à l'USMA TENNIS pour la saison 25…" at bounding box center [384, 82] width 444 height 10
drag, startPoint x: 402, startPoint y: 51, endPoint x: 157, endPoint y: 53, distance: 245.6
click at [157, 53] on nz-modal-container "Service TA - VOYAGE - PROPOSITION GLOBALE A utiliser dans le cadre de propositi…" at bounding box center [383, 177] width 767 height 355
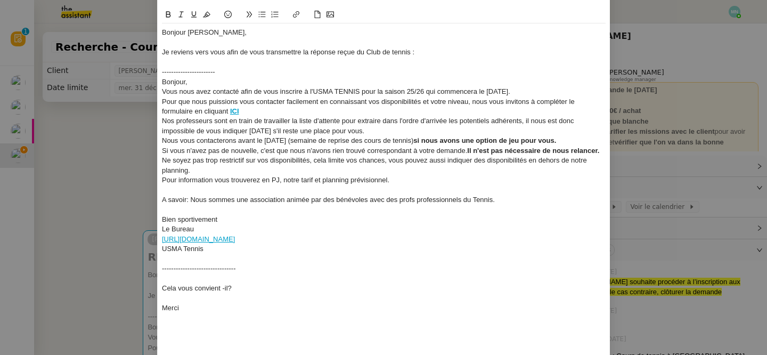
click at [216, 287] on div "Cela vous convient -il?" at bounding box center [384, 288] width 444 height 10
click at [0, 0] on lt-em "convient-il" at bounding box center [0, 0] width 0 height 0
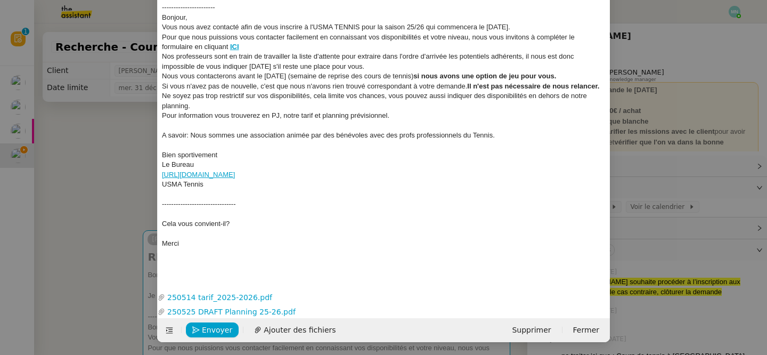
click at [225, 226] on div "Cela vous convient-il?" at bounding box center [384, 224] width 444 height 10
click at [0, 0] on lt-em "-il ?" at bounding box center [0, 0] width 0 height 0
click at [210, 333] on button "Enregistrement" at bounding box center [226, 329] width 80 height 15
click at [210, 333] on span "Confirmer l'envoi" at bounding box center [234, 330] width 64 height 12
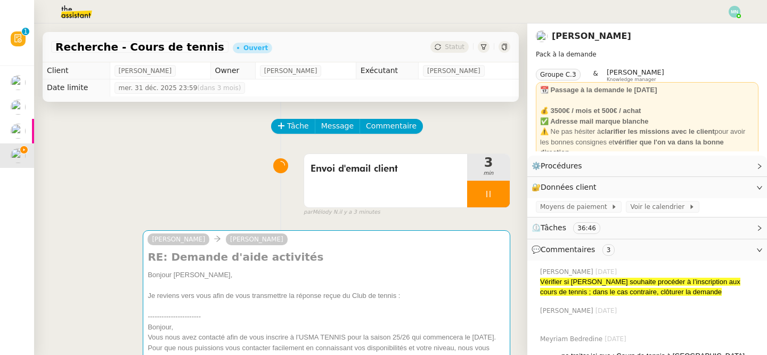
scroll to position [110, 0]
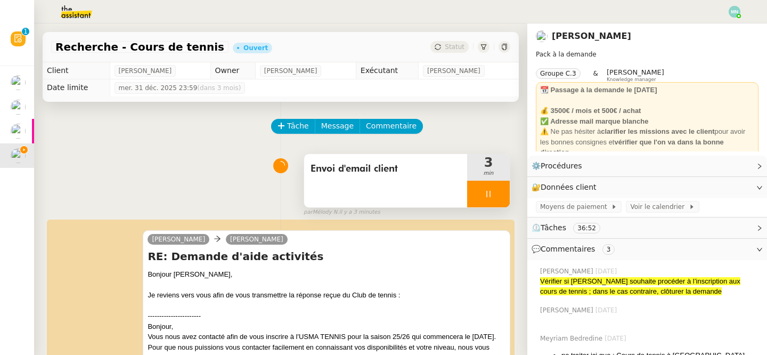
click at [480, 187] on div at bounding box center [488, 194] width 43 height 27
click at [498, 188] on button at bounding box center [499, 194] width 21 height 27
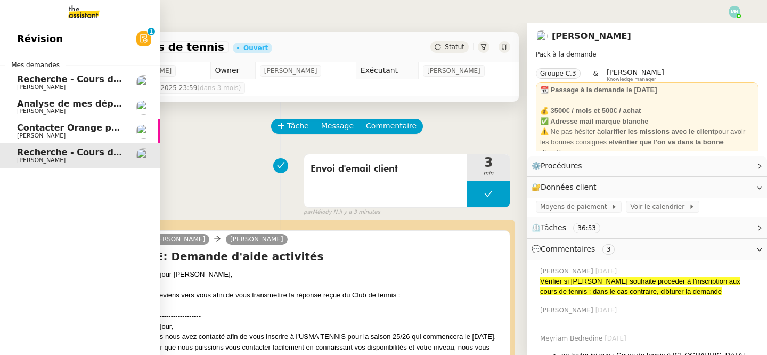
click at [45, 85] on span "[PERSON_NAME]" at bounding box center [41, 87] width 48 height 7
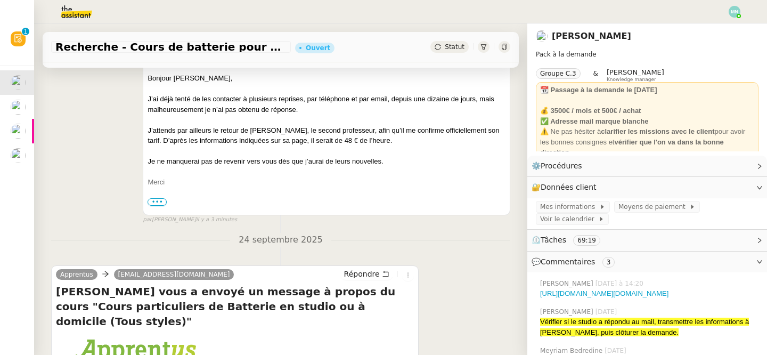
scroll to position [194, 0]
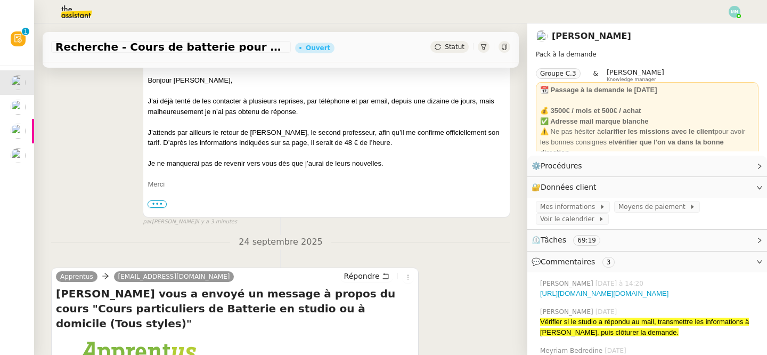
click at [457, 45] on span "Statut" at bounding box center [455, 46] width 20 height 7
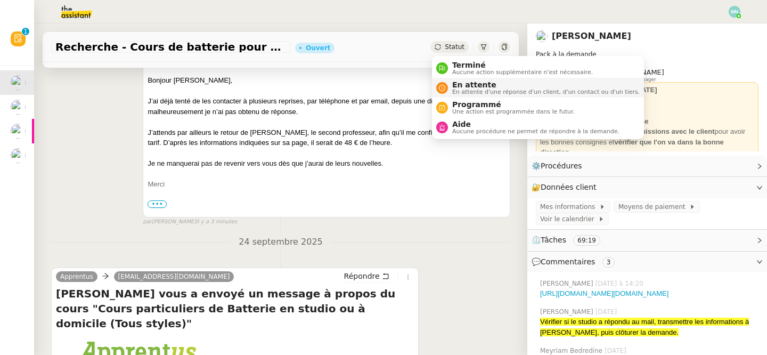
click at [492, 89] on span "En attente d'une réponse d'un client, d'un contact ou d'un tiers." at bounding box center [546, 92] width 188 height 6
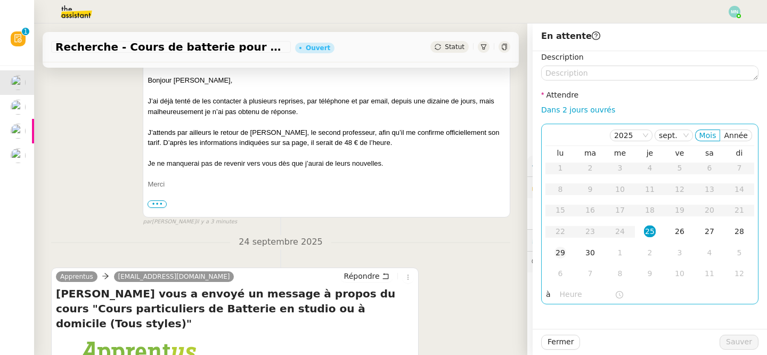
click at [566, 252] on td "29" at bounding box center [561, 252] width 30 height 21
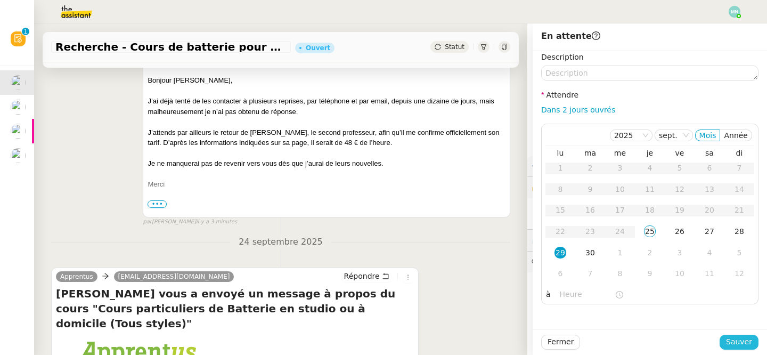
click at [748, 343] on span "Sauver" at bounding box center [739, 342] width 26 height 12
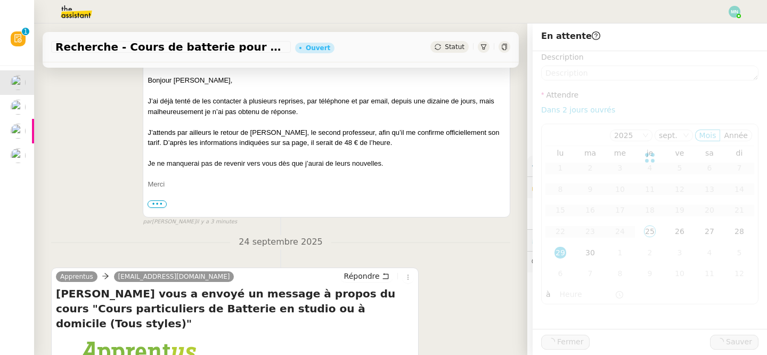
scroll to position [253, 0]
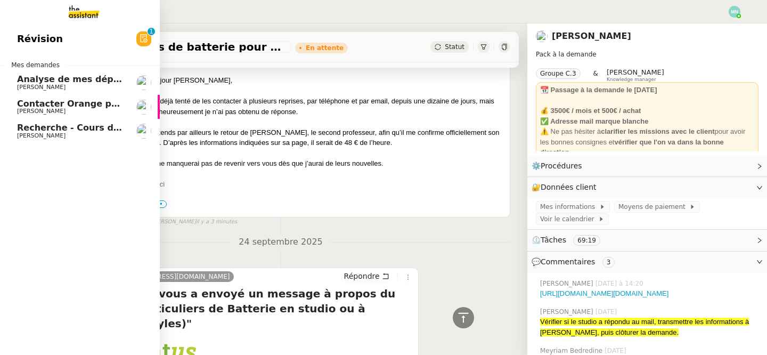
click at [40, 76] on span "Analyse de mes dépenses personnelles" at bounding box center [111, 79] width 189 height 10
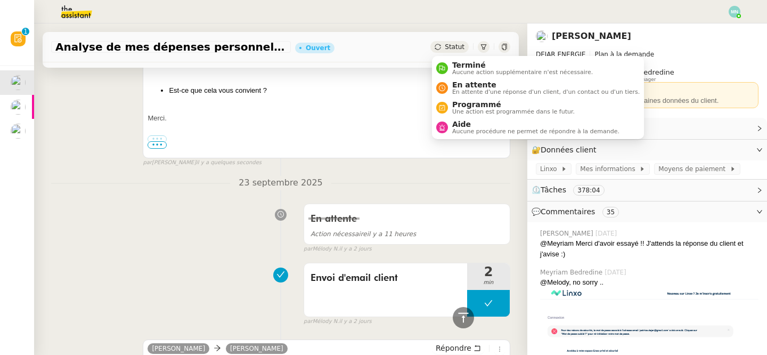
click at [459, 44] on span "Statut" at bounding box center [455, 46] width 20 height 7
click at [482, 87] on span "En attente" at bounding box center [546, 84] width 188 height 9
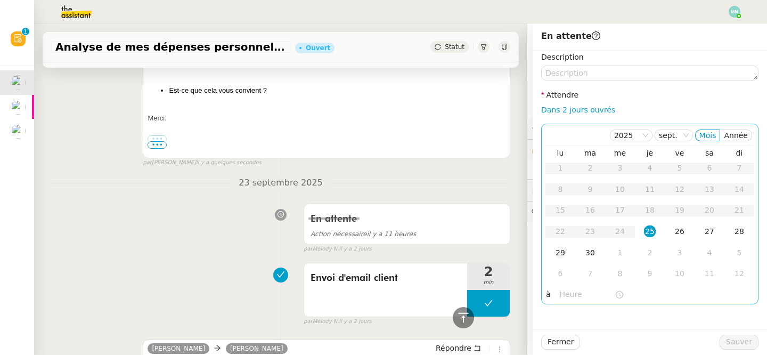
click at [563, 251] on div "29" at bounding box center [561, 253] width 12 height 12
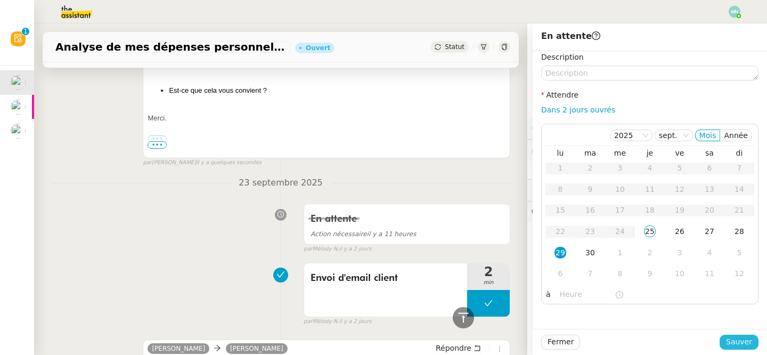
click at [742, 338] on span "Sauver" at bounding box center [739, 342] width 26 height 12
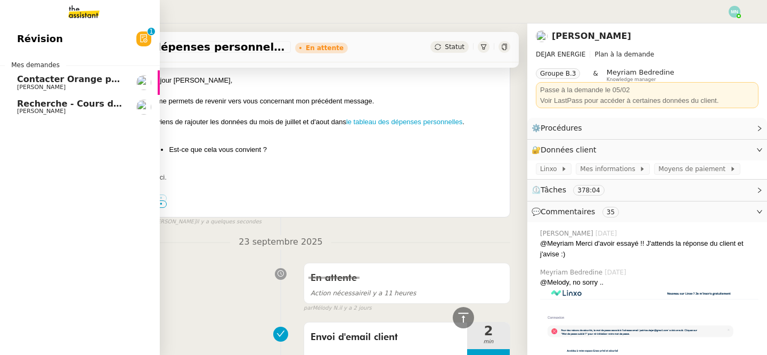
click at [32, 105] on span "Recherche - Cours de tennis" at bounding box center [84, 104] width 135 height 10
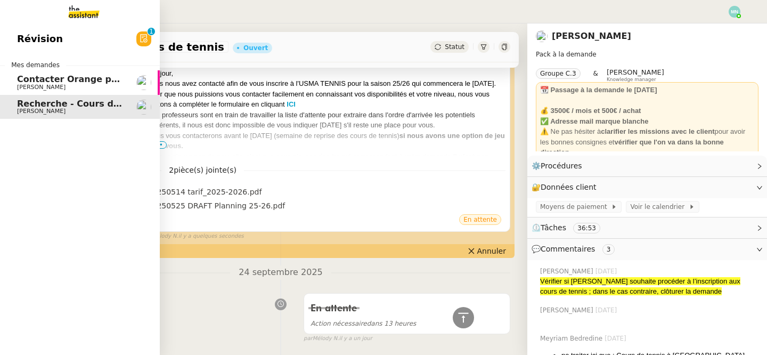
click at [66, 84] on div "Contacter Orange pour raccordement fibre urgent [PERSON_NAME]" at bounding box center [71, 83] width 108 height 16
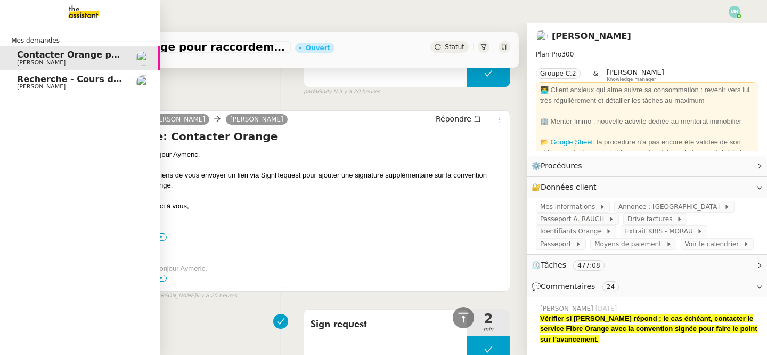
click at [38, 95] on div "Mes demandes Contacter Orange pour raccordement fibre urgent [PERSON_NAME] Rech…" at bounding box center [80, 188] width 160 height 331
click at [45, 84] on span "[PERSON_NAME]" at bounding box center [41, 86] width 48 height 7
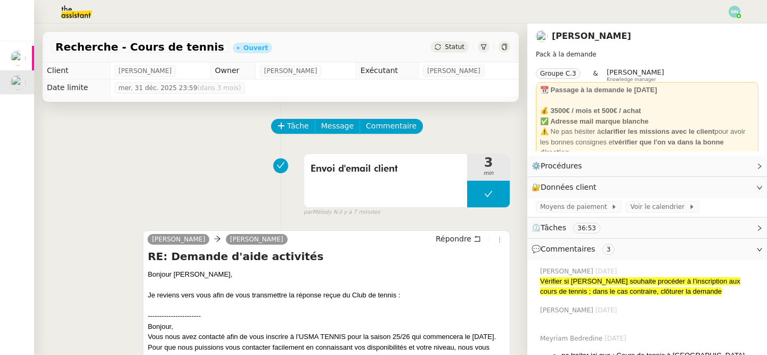
click at [449, 47] on span "Statut" at bounding box center [455, 46] width 20 height 7
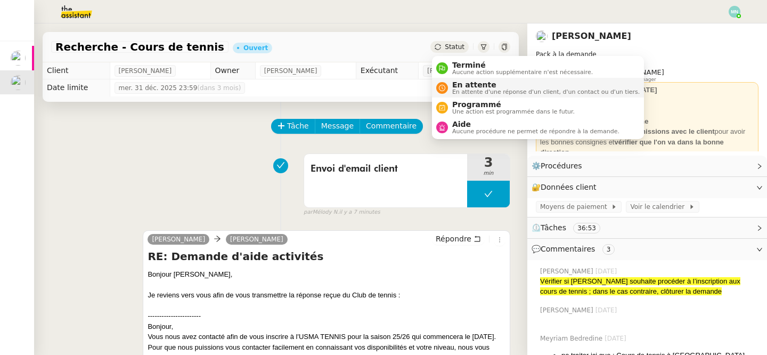
click at [480, 93] on span "En attente d'une réponse d'un client, d'un contact ou d'un tiers." at bounding box center [546, 92] width 188 height 6
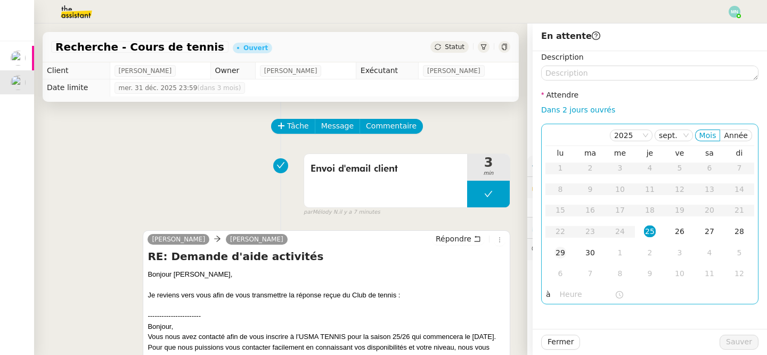
click at [560, 249] on div "29" at bounding box center [561, 253] width 12 height 12
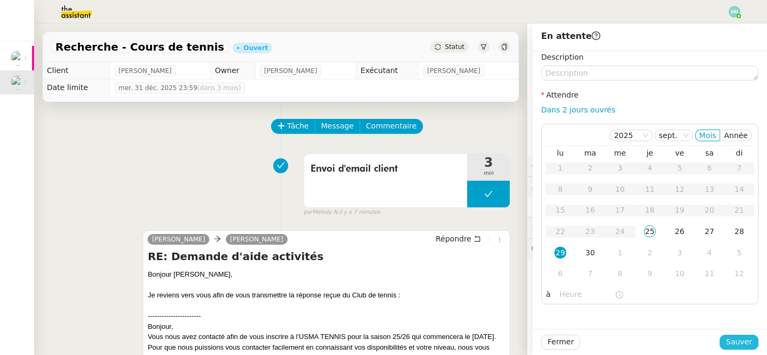
click at [740, 339] on span "Sauver" at bounding box center [739, 342] width 26 height 12
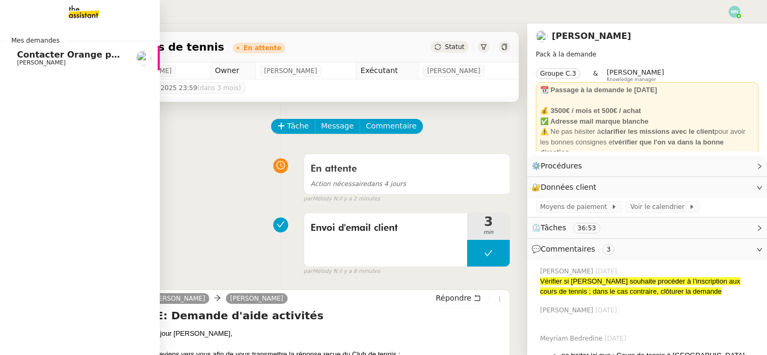
click at [14, 58] on link "Contacter Orange pour raccordement fibre urgent [PERSON_NAME]" at bounding box center [80, 58] width 160 height 25
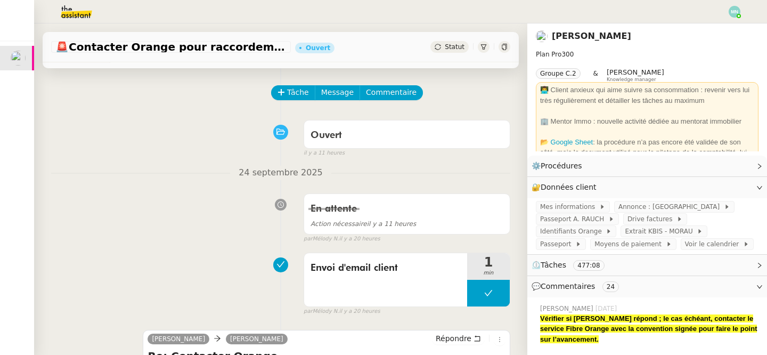
click at [737, 11] on img at bounding box center [735, 12] width 12 height 12
click at [462, 45] on span "Statut" at bounding box center [455, 46] width 20 height 7
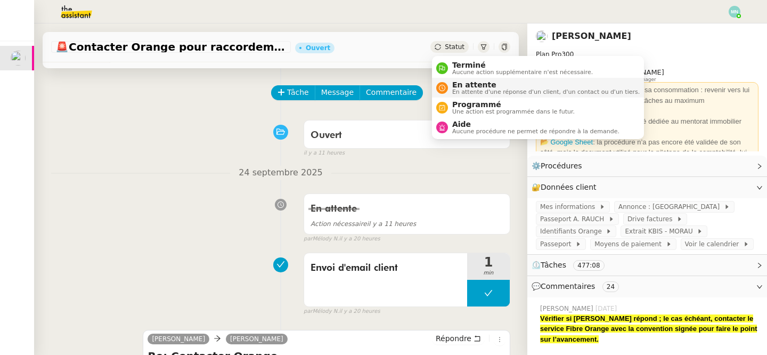
click at [469, 92] on span "En attente d'une réponse d'un client, d'un contact ou d'un tiers." at bounding box center [546, 92] width 188 height 6
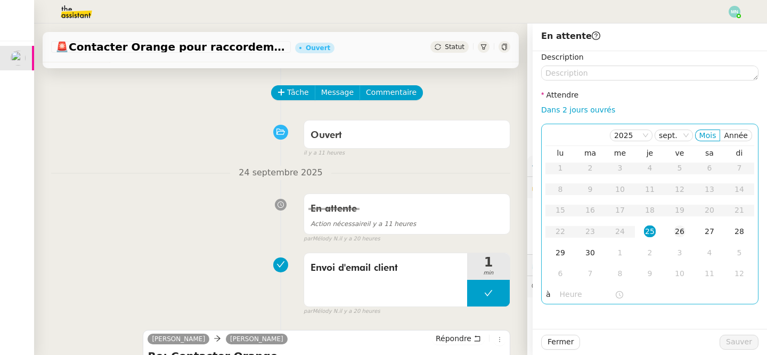
click at [683, 230] on div "26" at bounding box center [680, 231] width 12 height 12
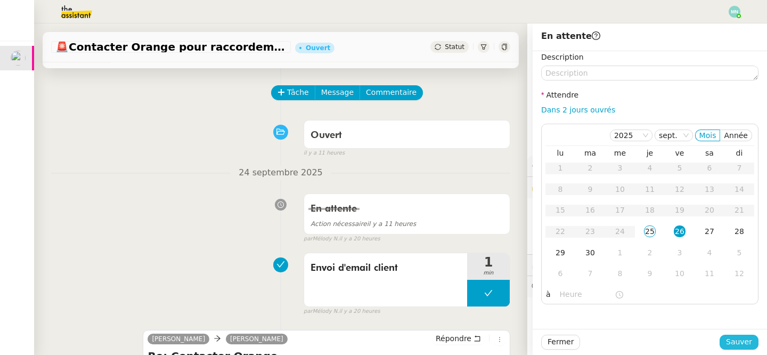
click at [746, 339] on span "Sauver" at bounding box center [739, 342] width 26 height 12
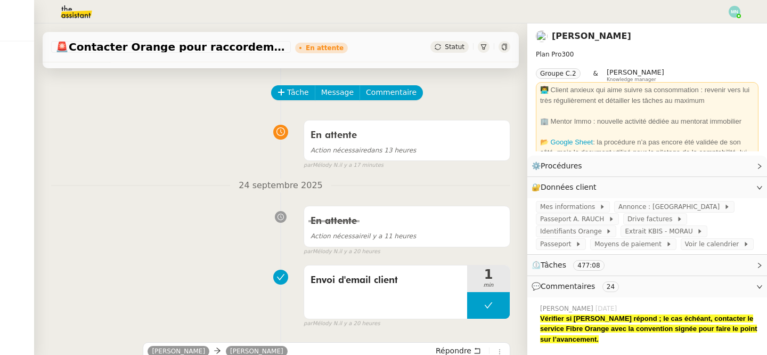
click at [733, 11] on img at bounding box center [735, 12] width 12 height 12
click at [708, 28] on li "Suivi" at bounding box center [705, 30] width 69 height 15
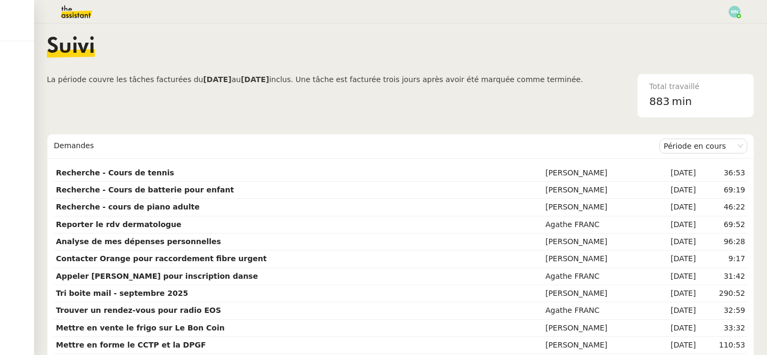
click at [74, 15] on img at bounding box center [68, 11] width 83 height 23
